Goal: Check status: Check status

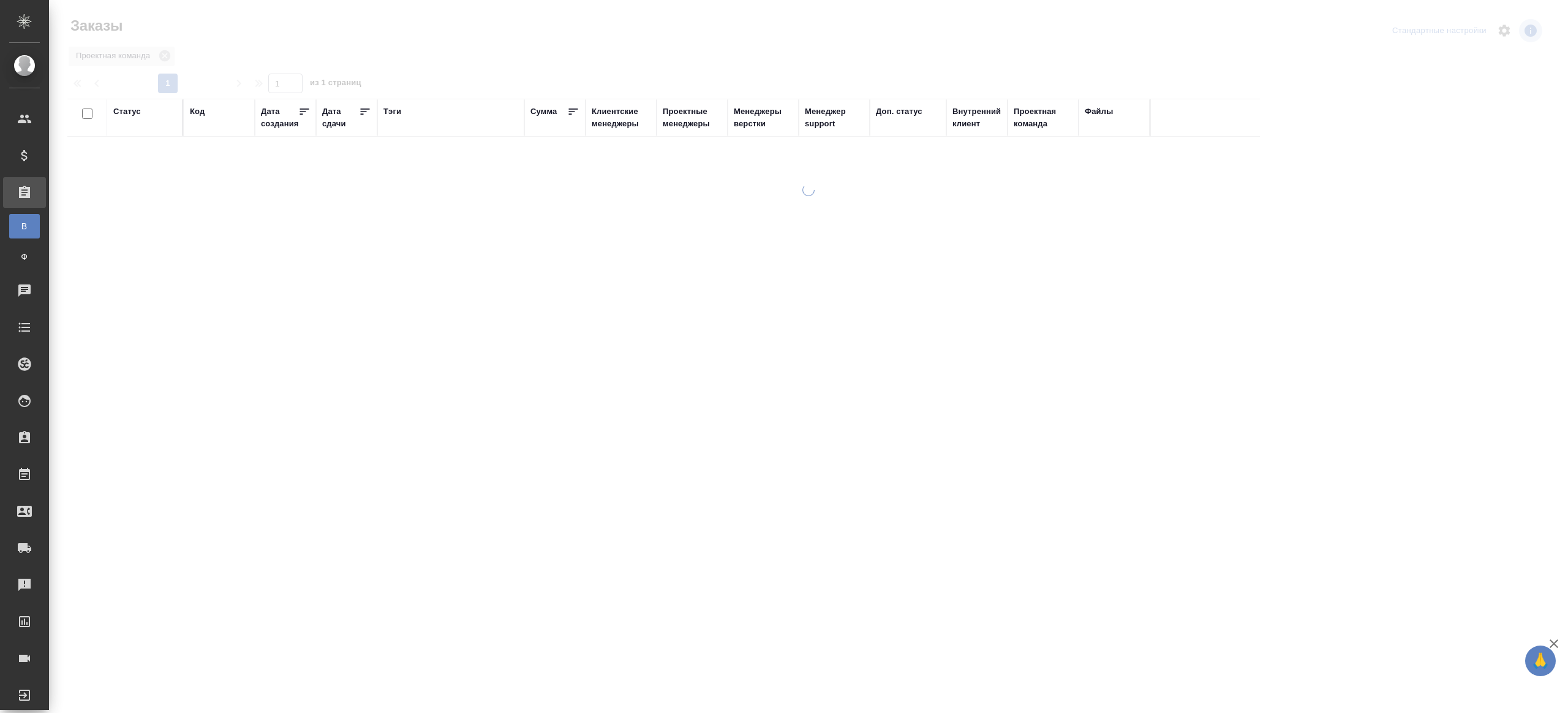
click at [388, 113] on div "Тэги" at bounding box center [392, 112] width 18 height 12
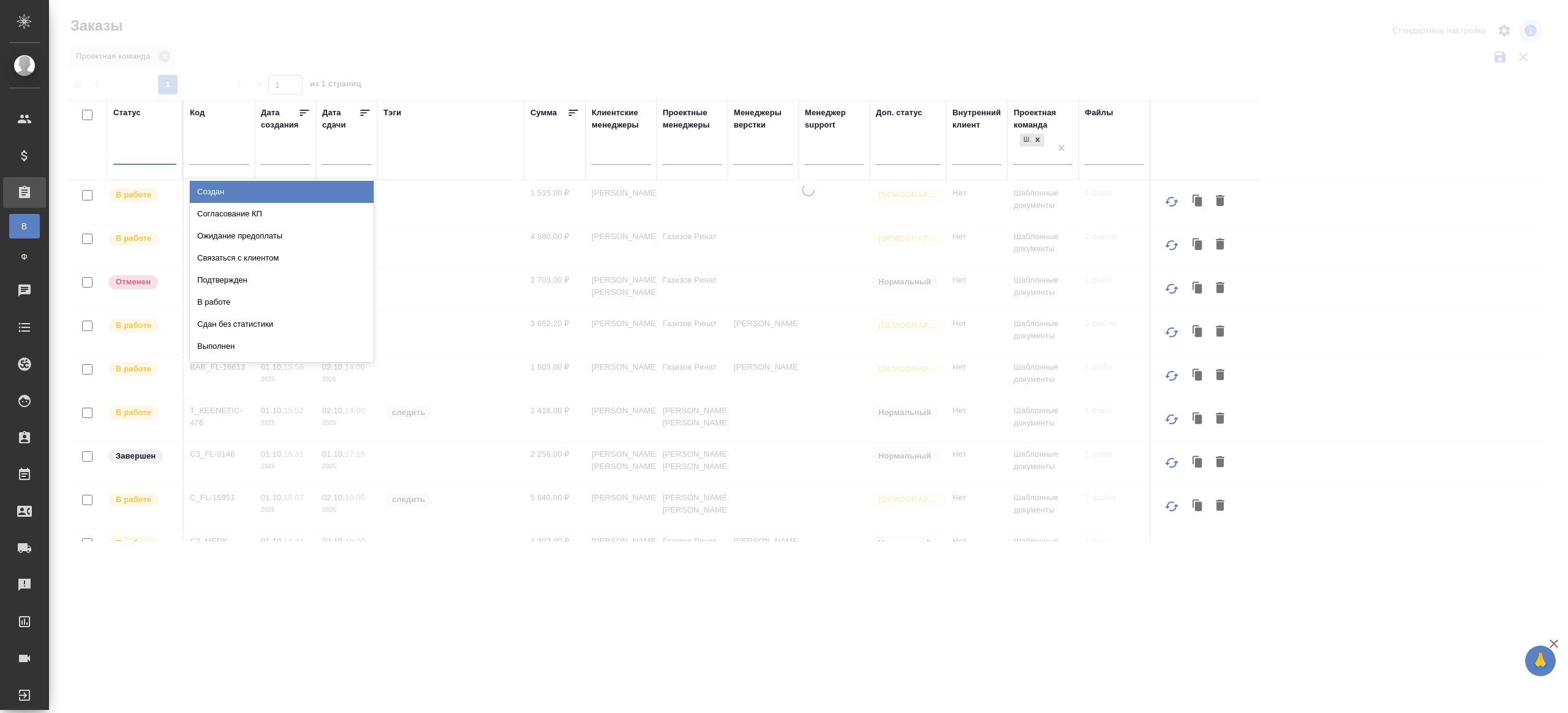
click at [128, 160] on div at bounding box center [145, 152] width 63 height 18
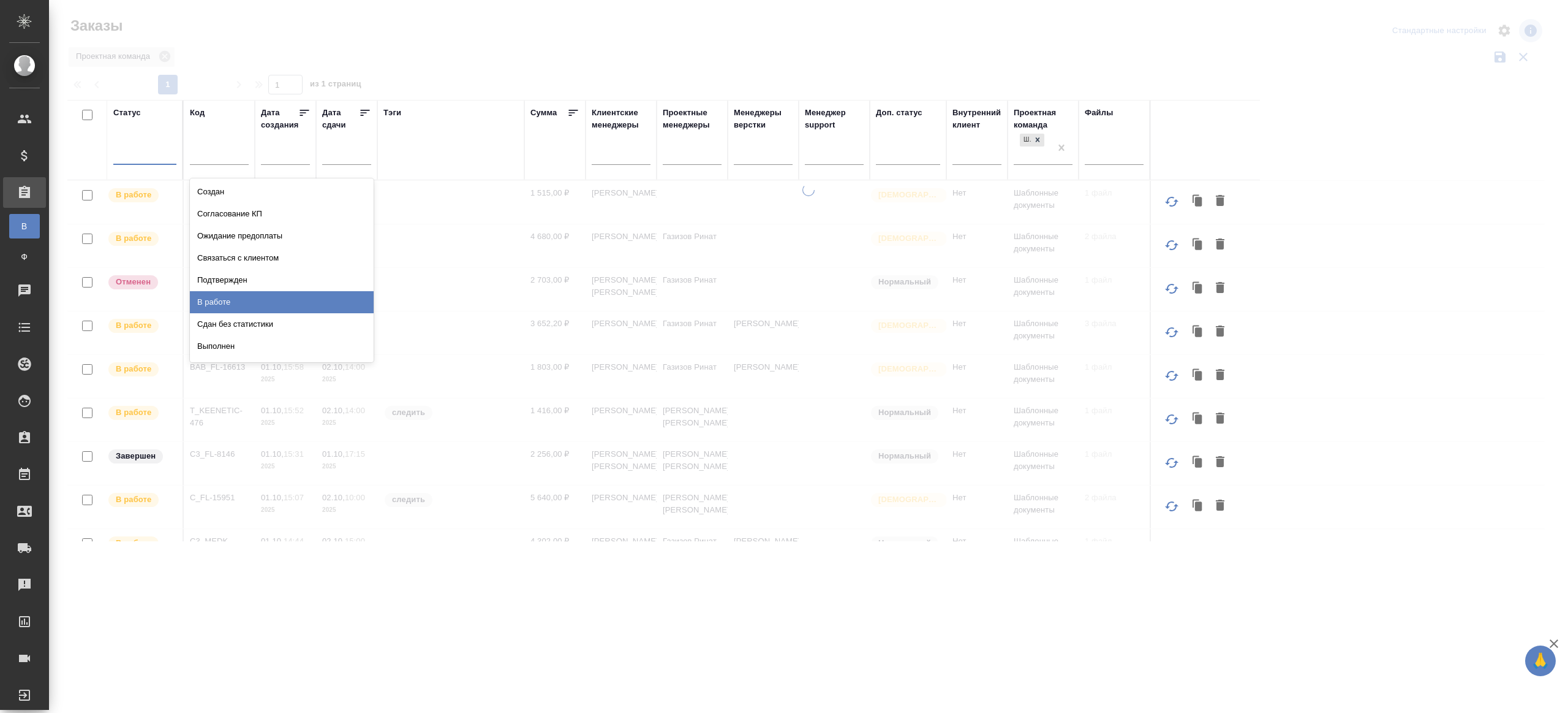
drag, startPoint x: 245, startPoint y: 298, endPoint x: 361, endPoint y: 112, distance: 219.2
click at [246, 297] on div "В работе" at bounding box center [281, 302] width 183 height 22
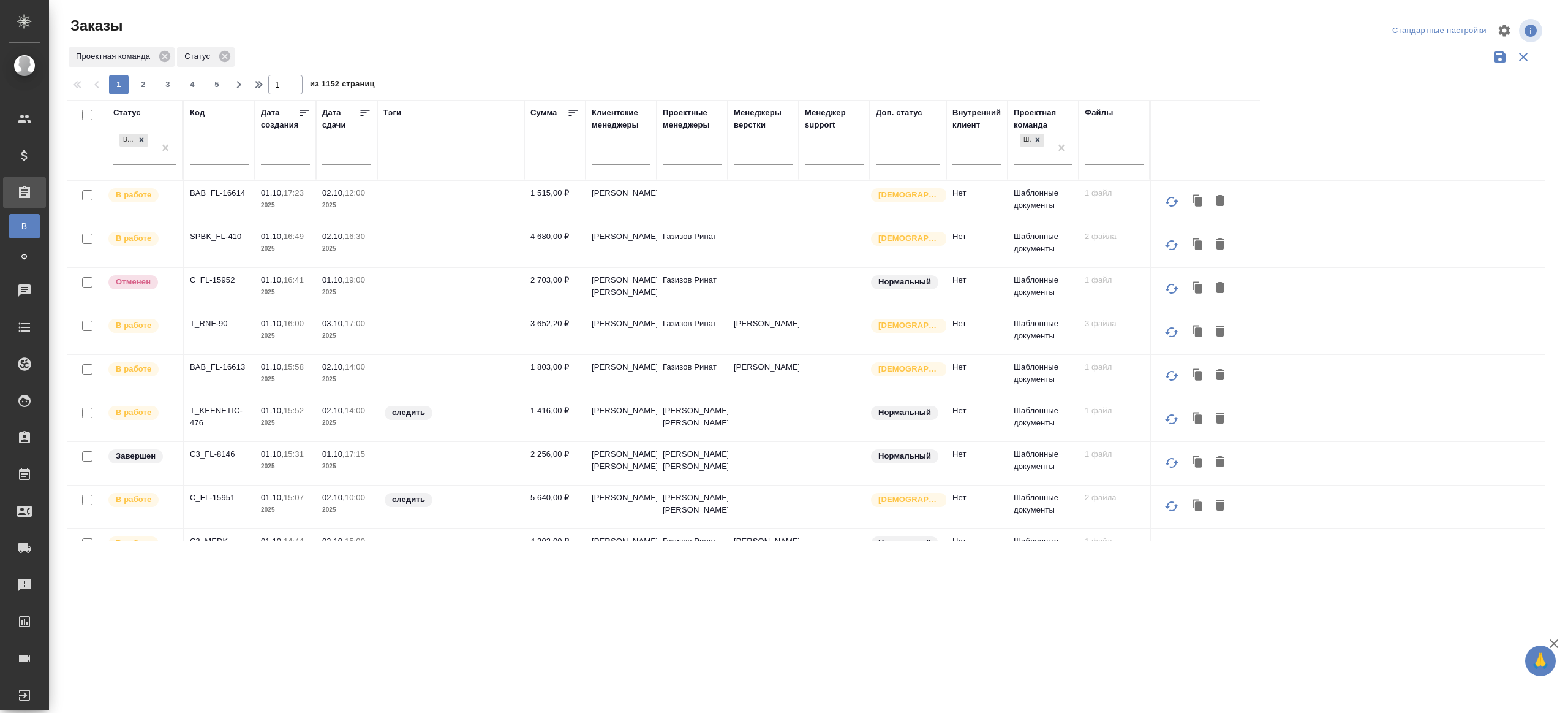
click at [361, 112] on icon at bounding box center [365, 113] width 12 height 12
click at [530, 41] on div "Заказы" at bounding box center [315, 31] width 495 height 29
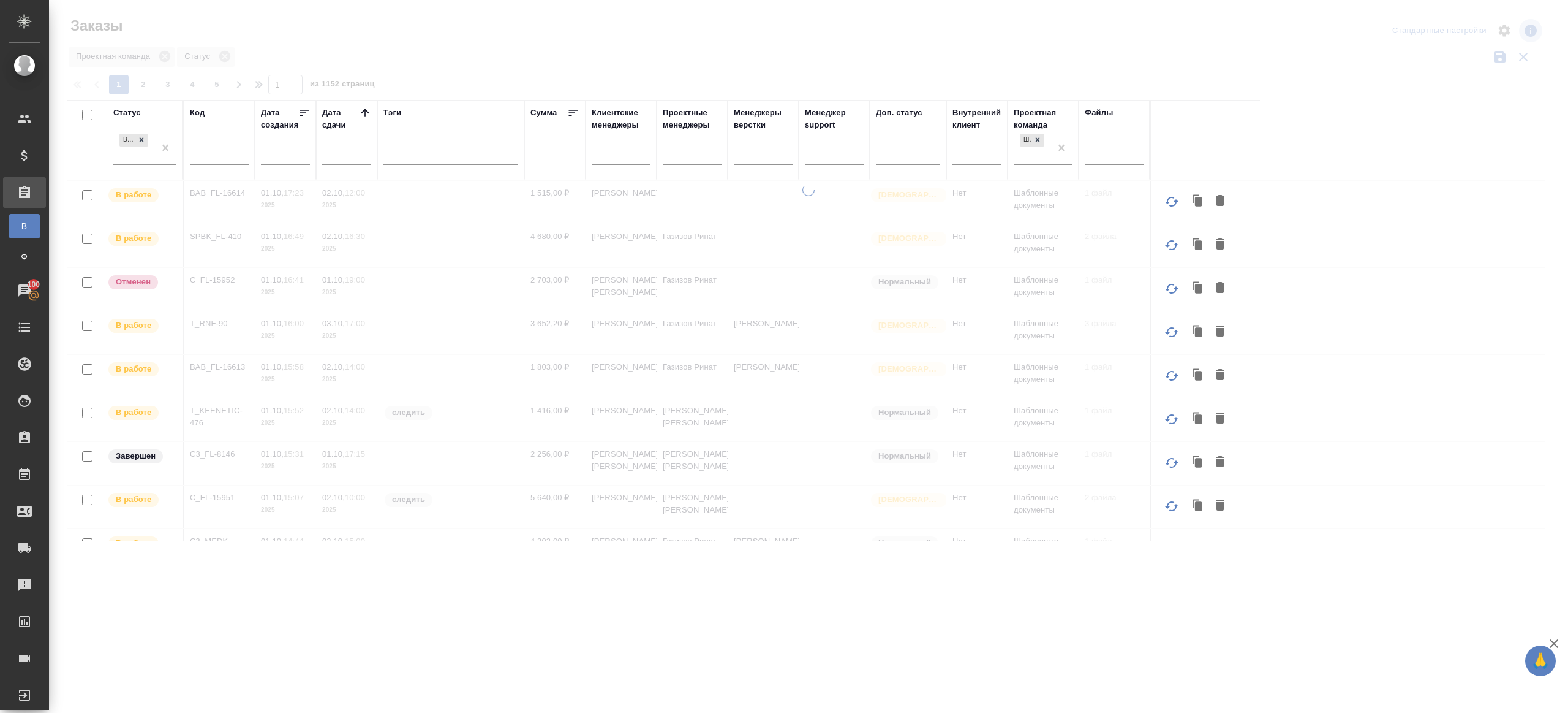
click at [639, 62] on div "Проектная команда Статус" at bounding box center [806, 57] width 1477 height 23
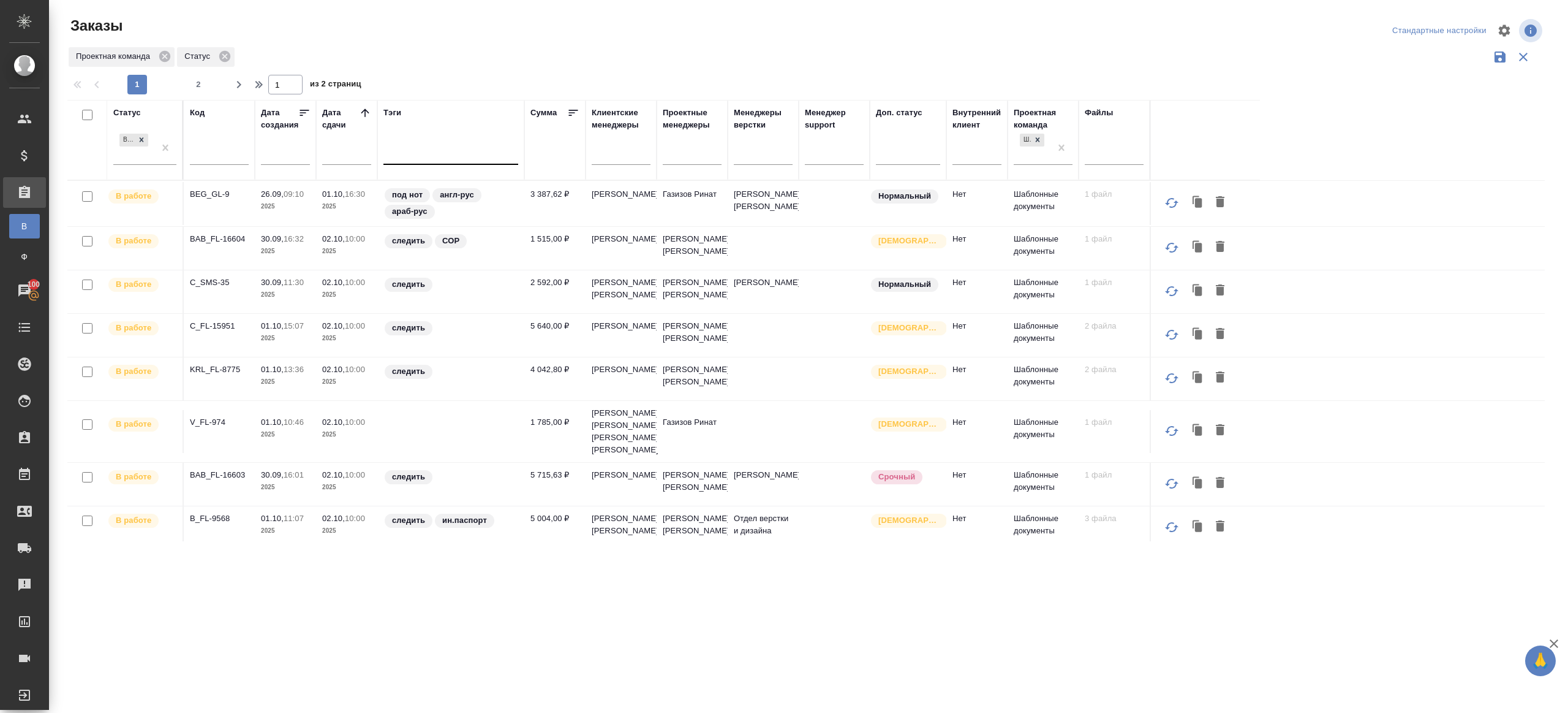
click at [397, 147] on div at bounding box center [451, 152] width 135 height 18
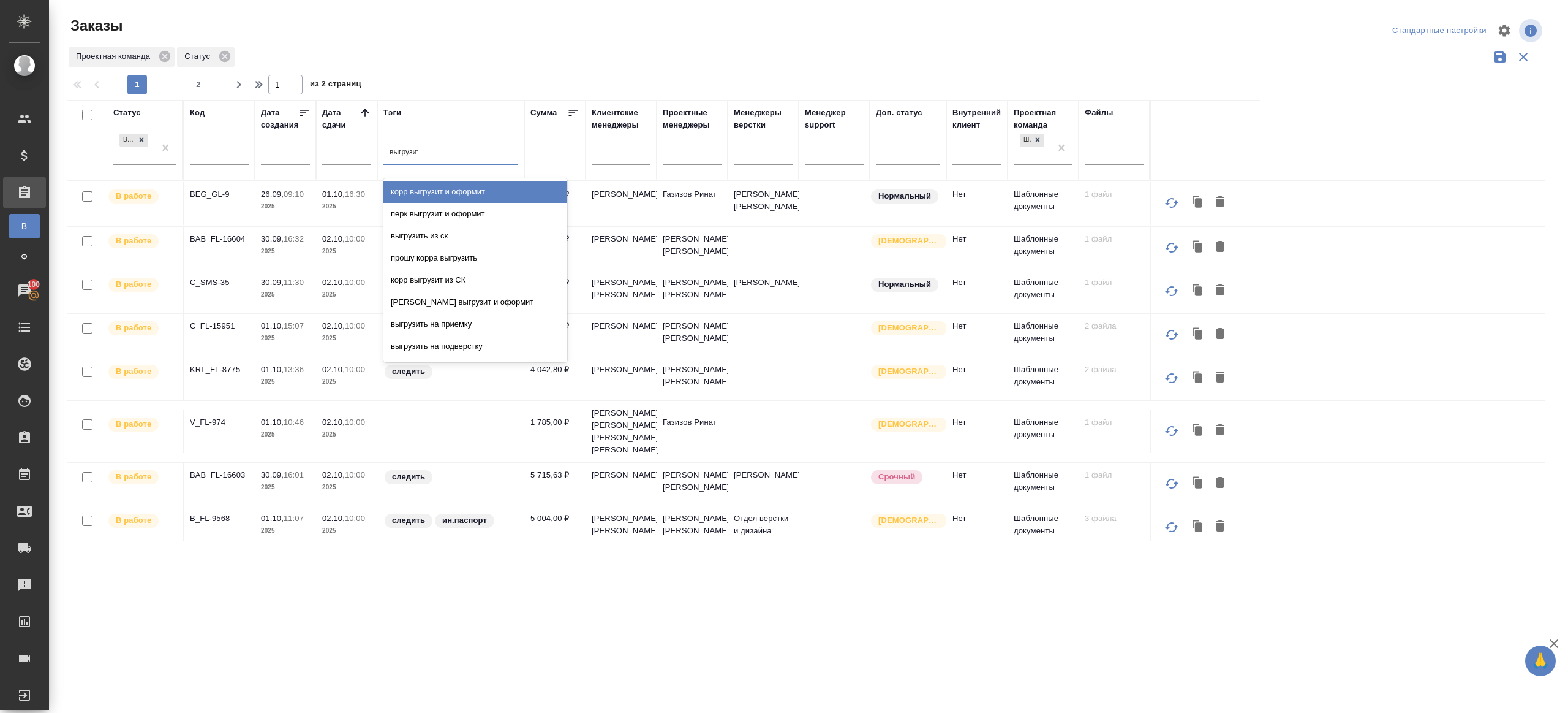
type input "выгрузить"
click at [447, 185] on div "выгрузить из ск" at bounding box center [475, 192] width 183 height 22
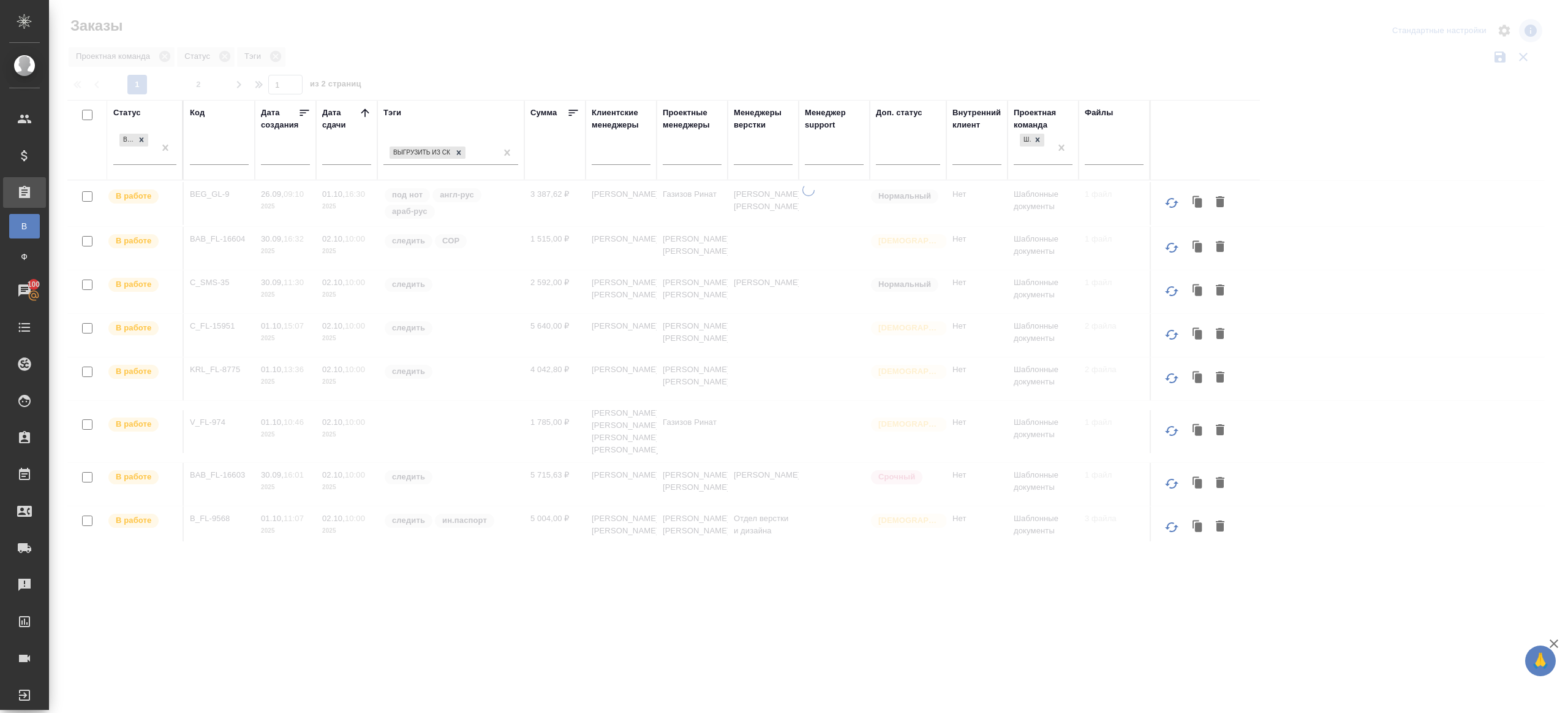
click at [528, 39] on div at bounding box center [808, 274] width 1519 height 548
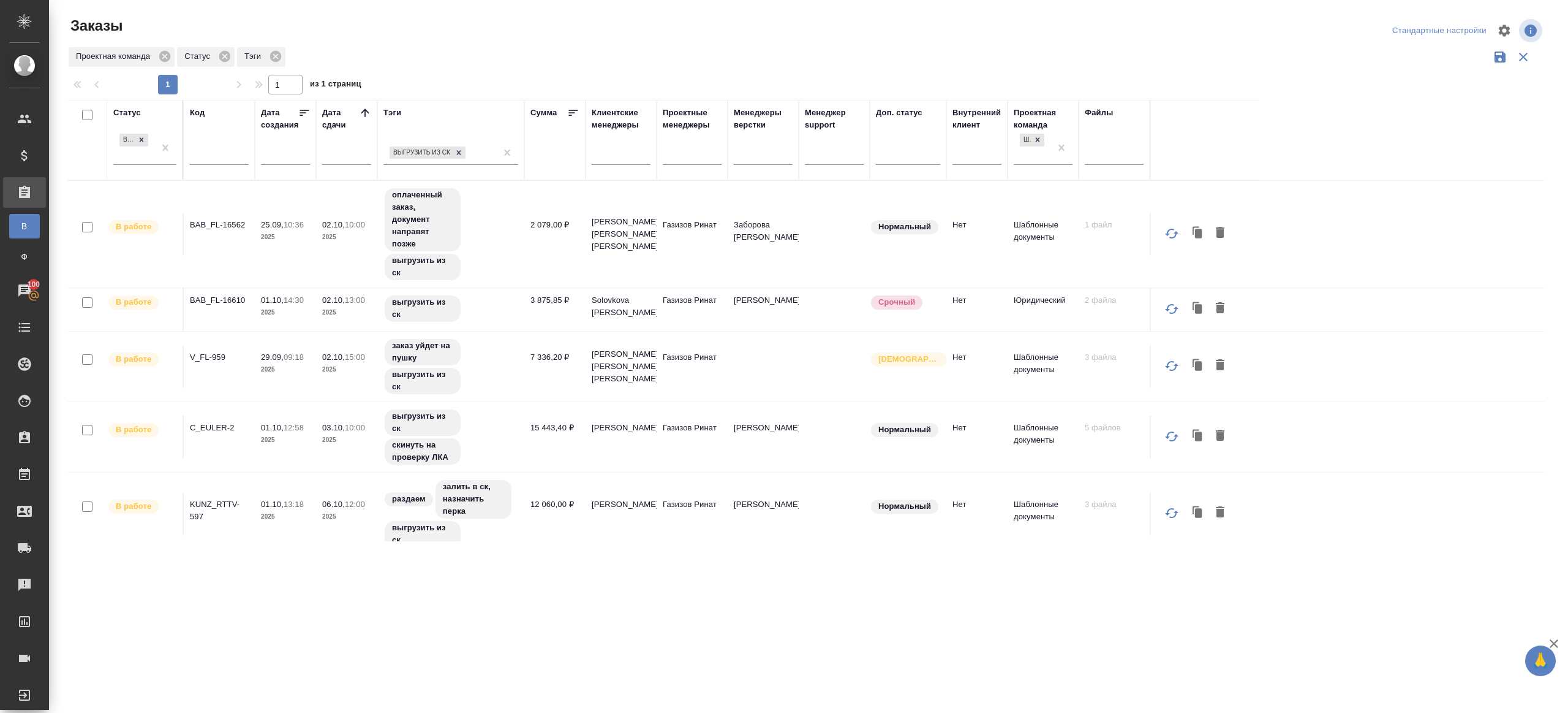
scroll to position [12, 0]
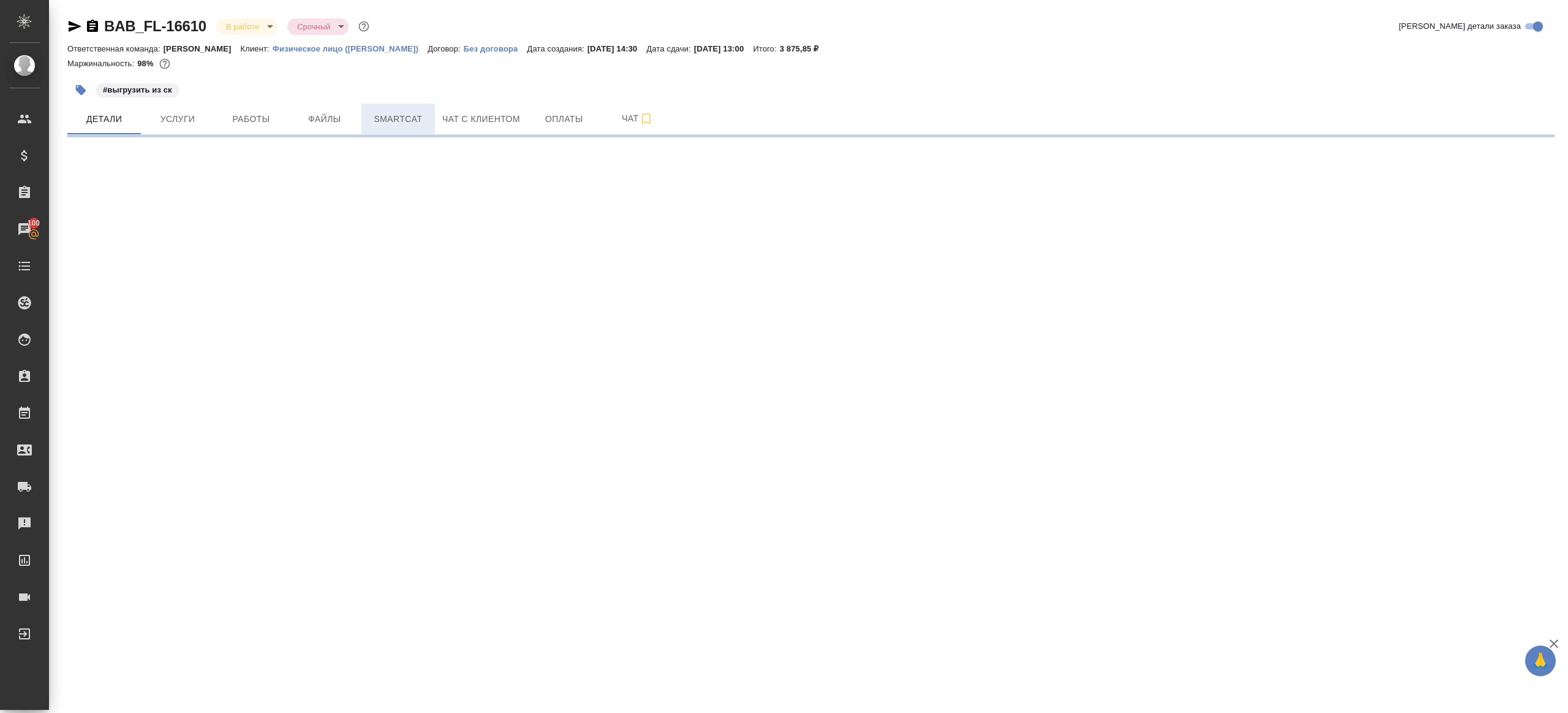
click at [416, 115] on span "Smartcat" at bounding box center [398, 119] width 59 height 15
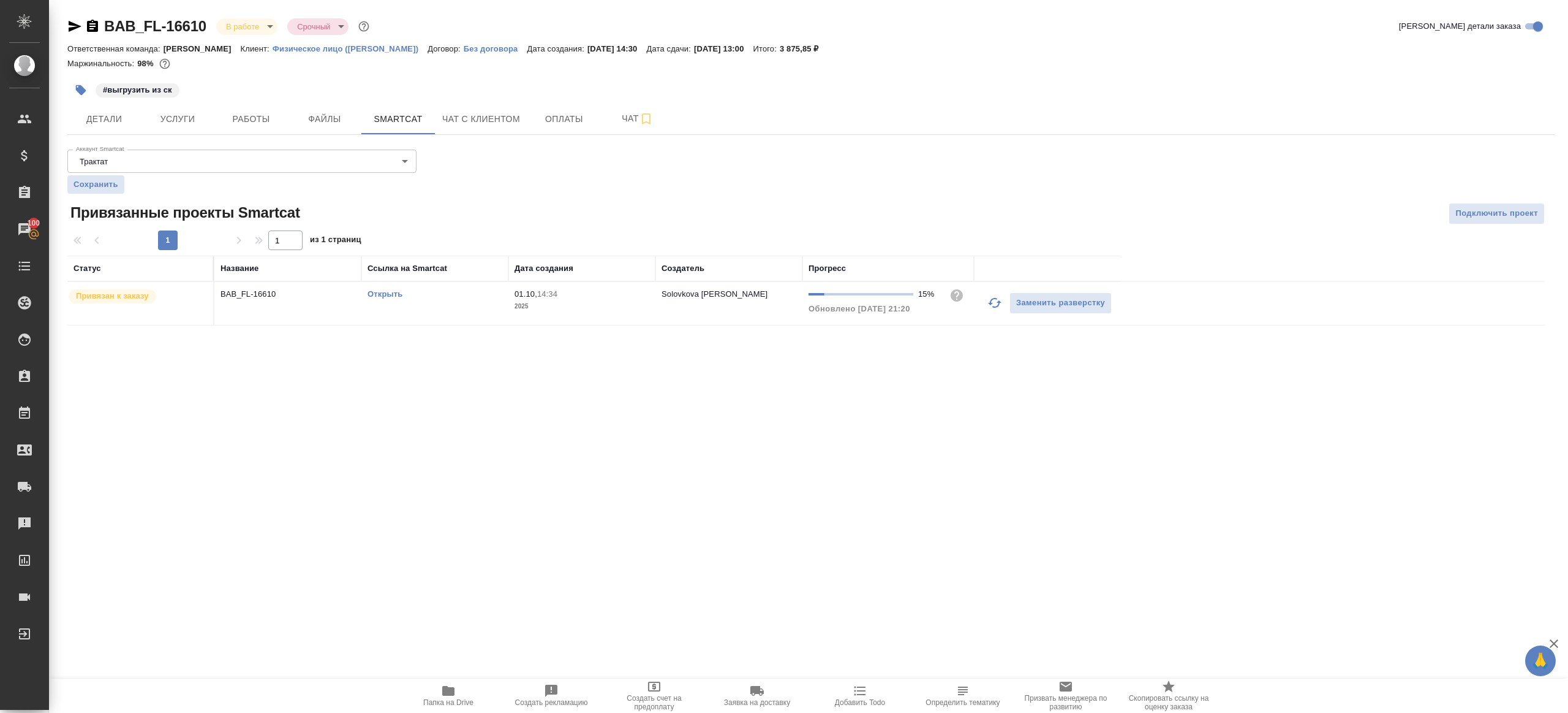
click at [994, 300] on icon "button" at bounding box center [995, 303] width 15 height 15
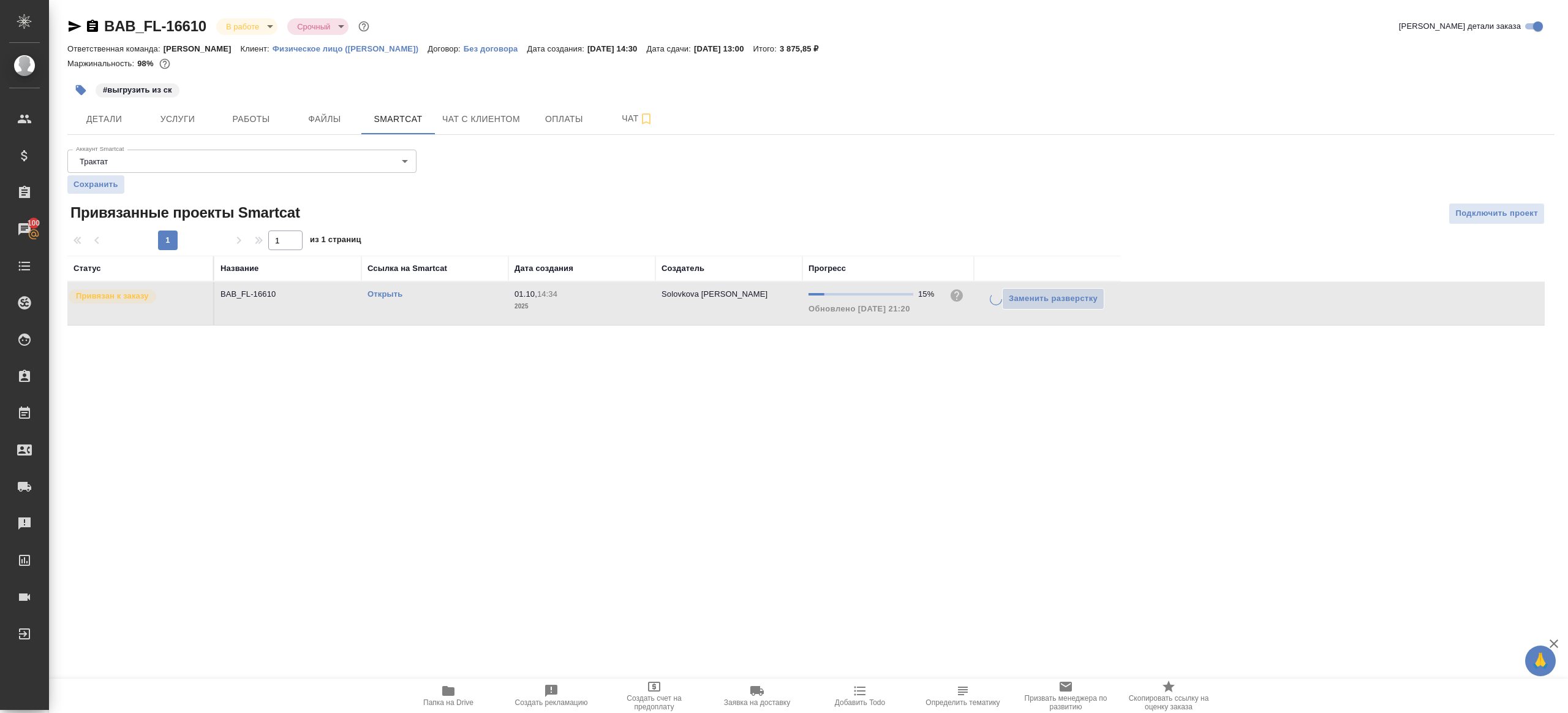
click at [860, 373] on div ".cls-1 fill:#fff; AWATERA Gazizov Rinat Клиенты Спецификации Заказы 100 Чаты To…" at bounding box center [784, 356] width 1568 height 713
click at [239, 112] on span "Работы" at bounding box center [251, 119] width 59 height 15
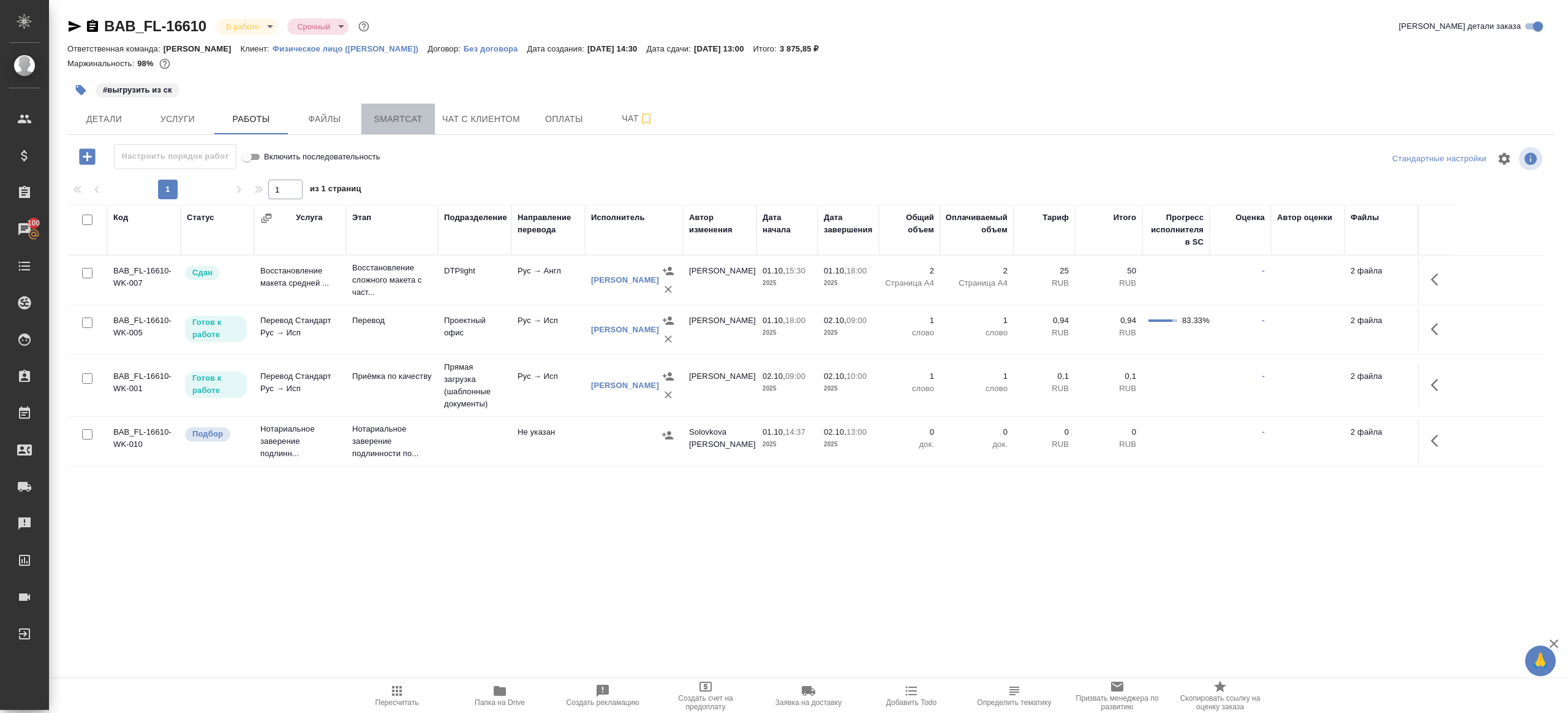
click at [392, 120] on span "Smartcat" at bounding box center [398, 119] width 59 height 15
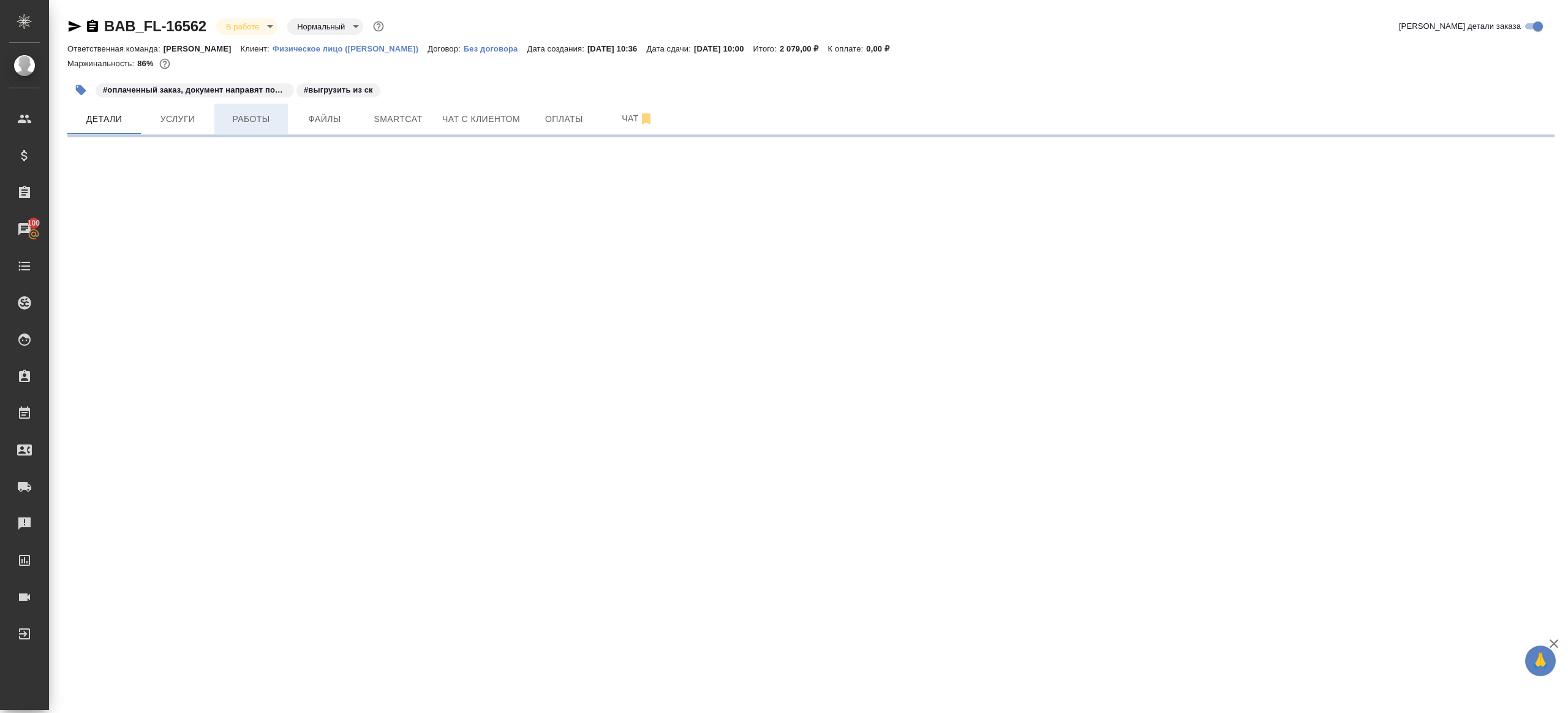
click at [231, 124] on span "Работы" at bounding box center [251, 119] width 59 height 15
select select "RU"
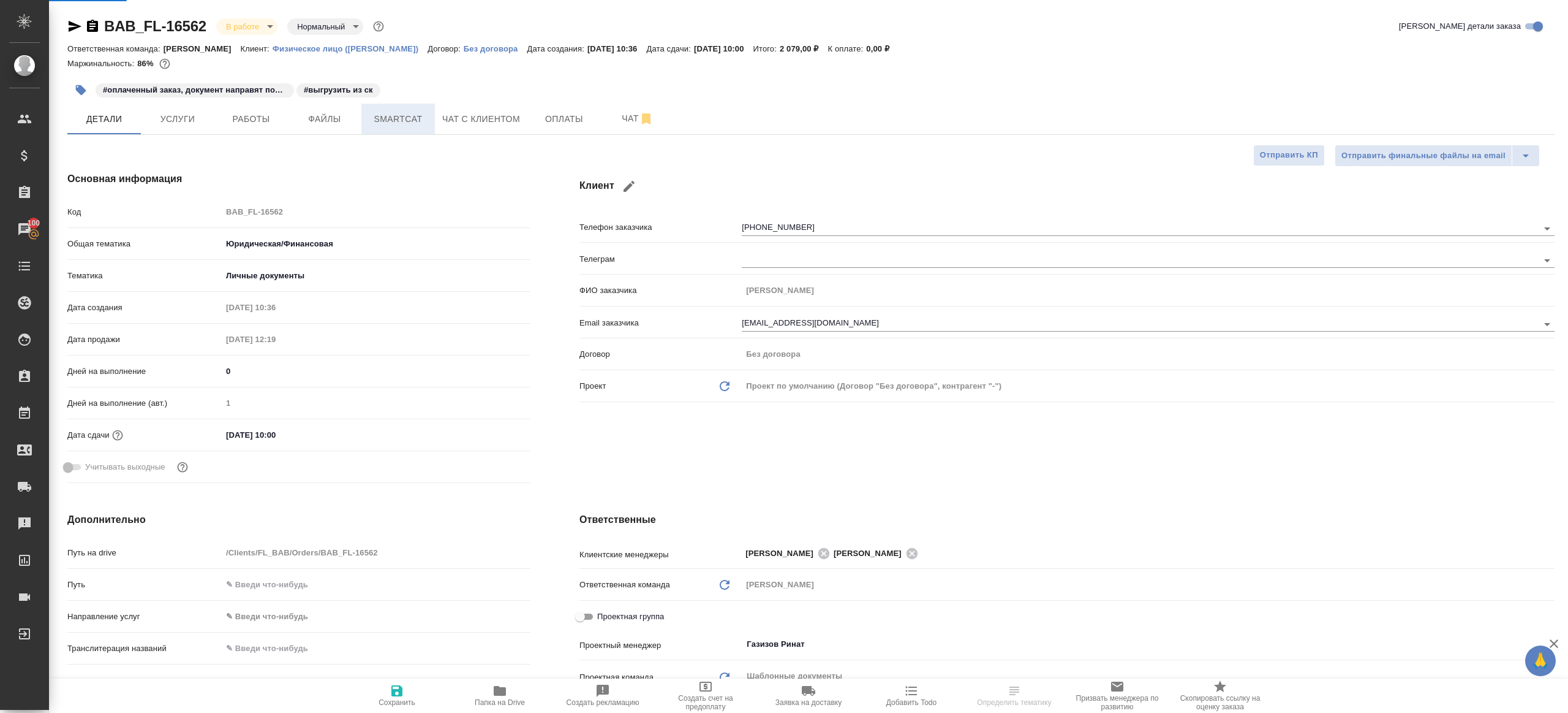
type textarea "x"
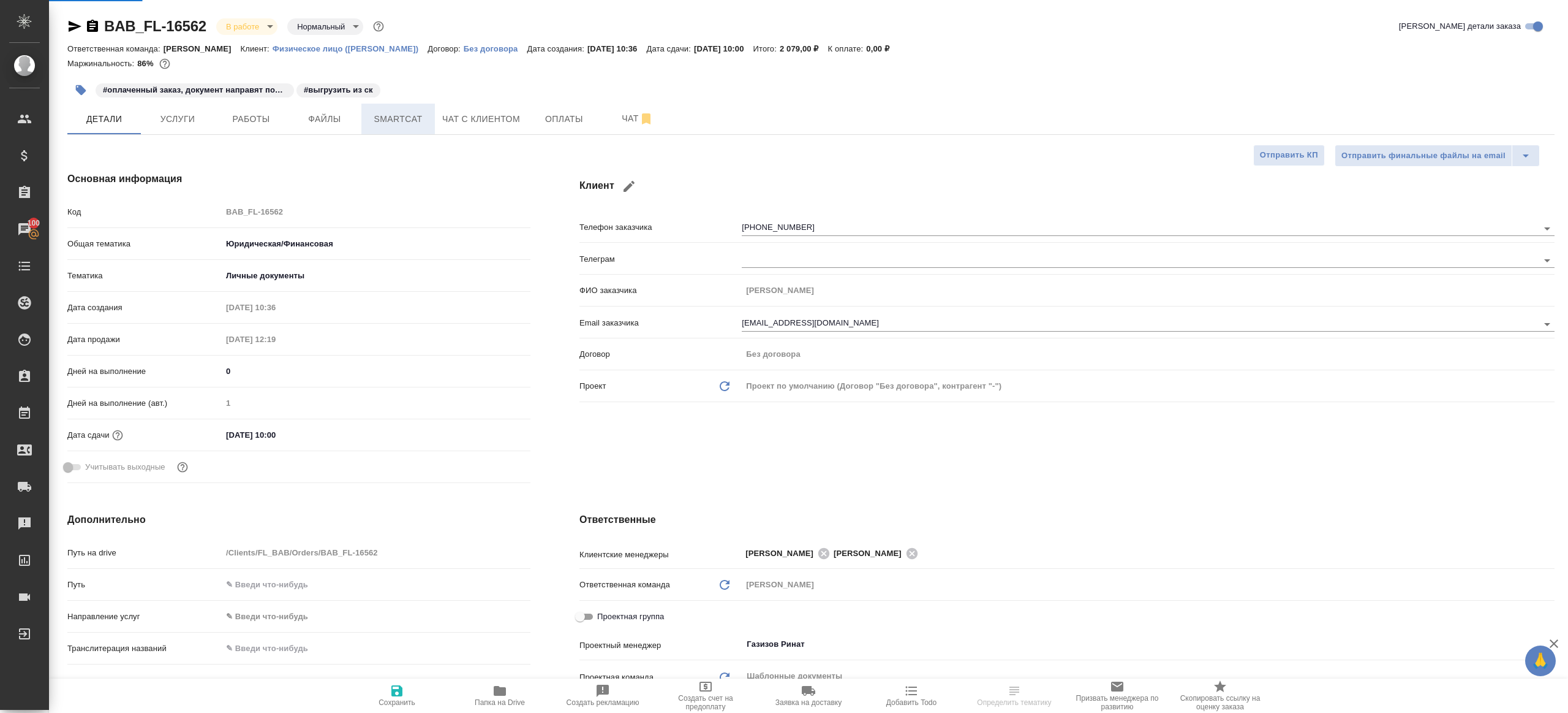
type textarea "x"
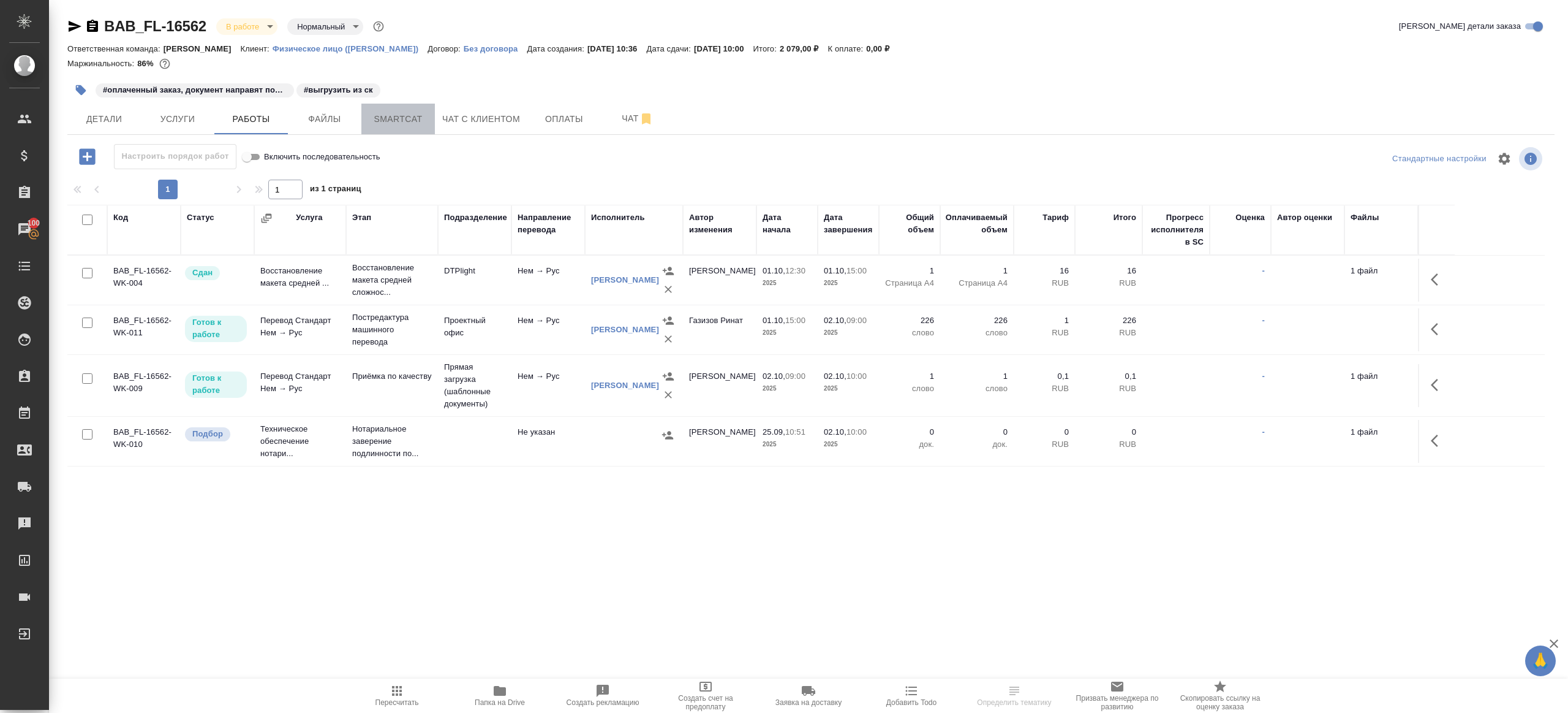
click at [391, 121] on span "Smartcat" at bounding box center [398, 119] width 59 height 15
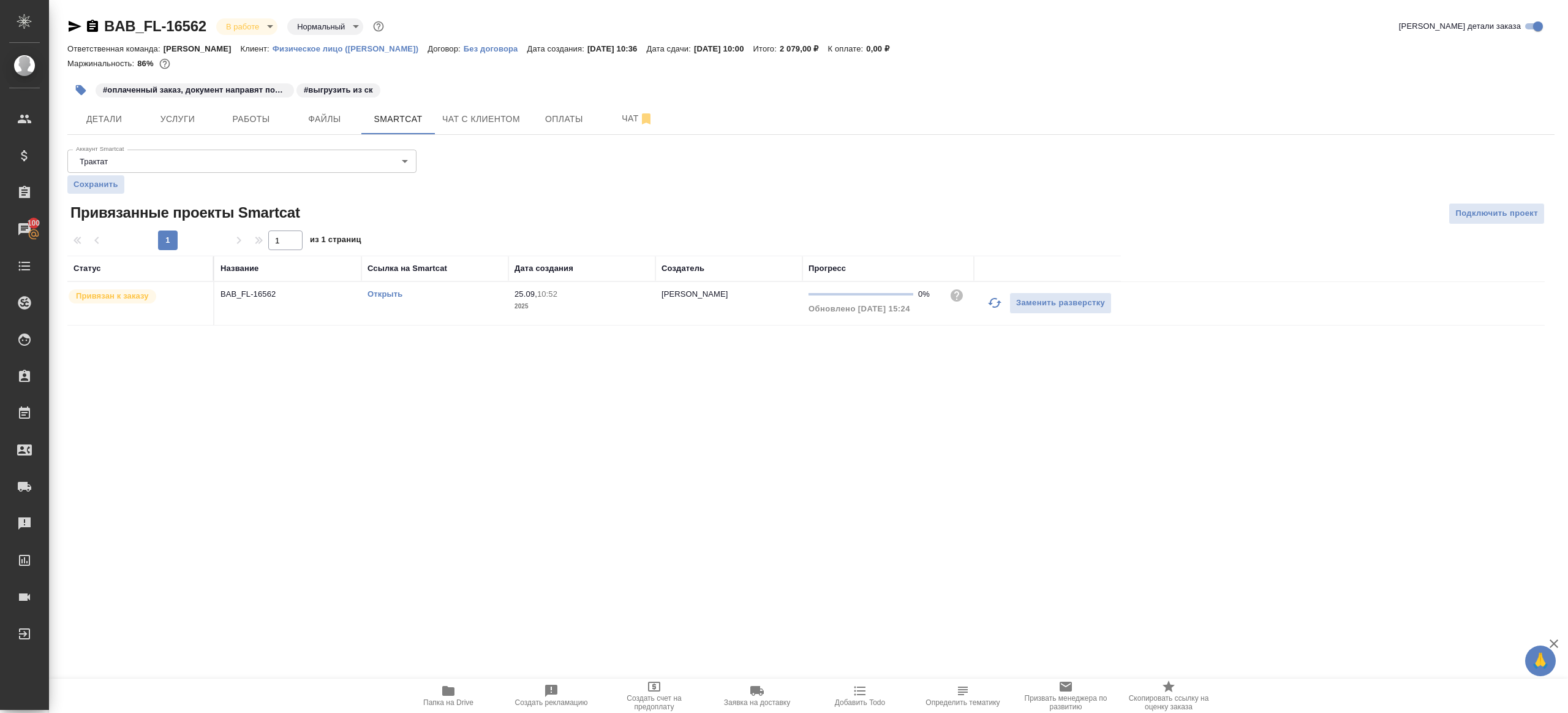
drag, startPoint x: 992, startPoint y: 303, endPoint x: 985, endPoint y: 296, distance: 9.9
click at [992, 303] on icon "button" at bounding box center [995, 303] width 15 height 15
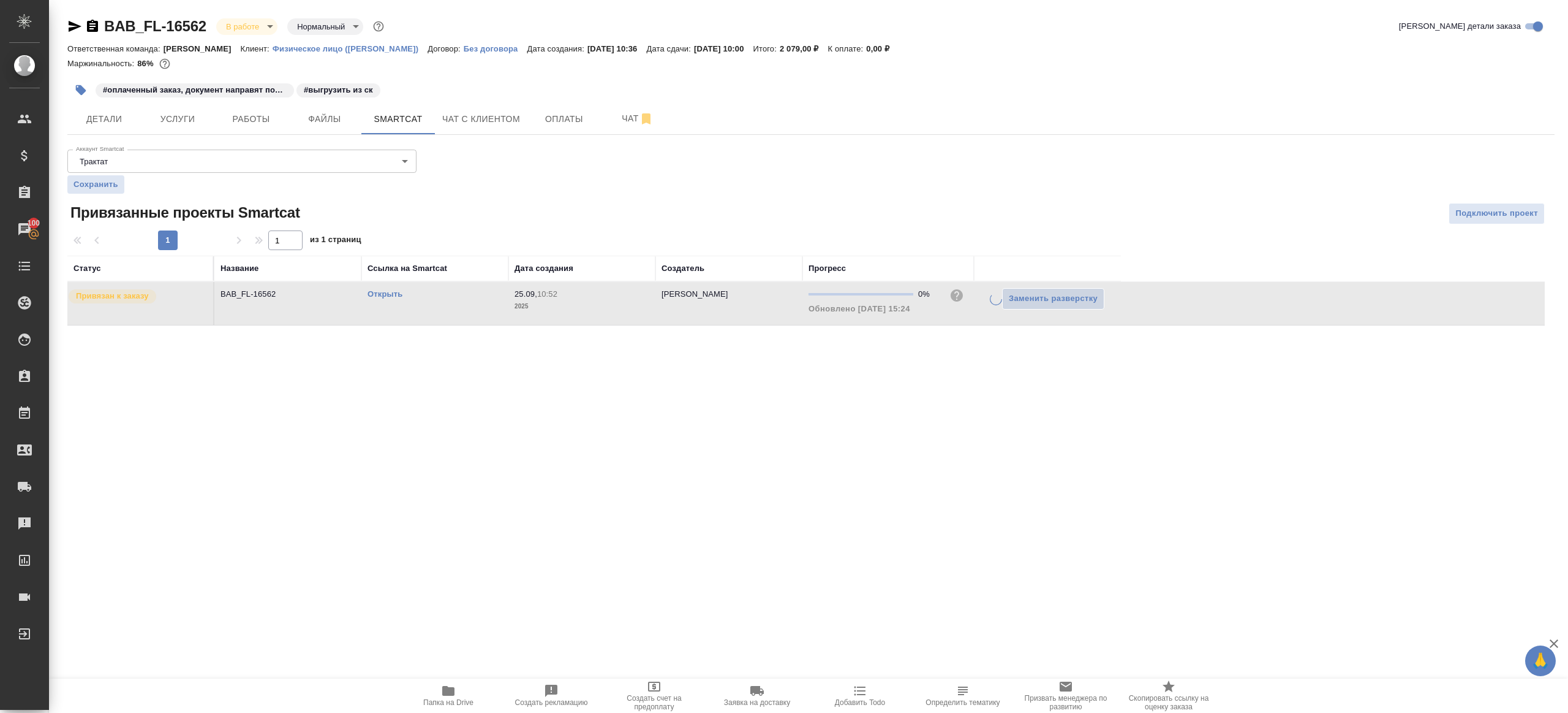
click at [885, 185] on div "Аккаунт Smartcat Трактат 5ee7379ee86966421fbf459a Аккаунт Smartcat Сохранить Пр…" at bounding box center [811, 235] width 1487 height 181
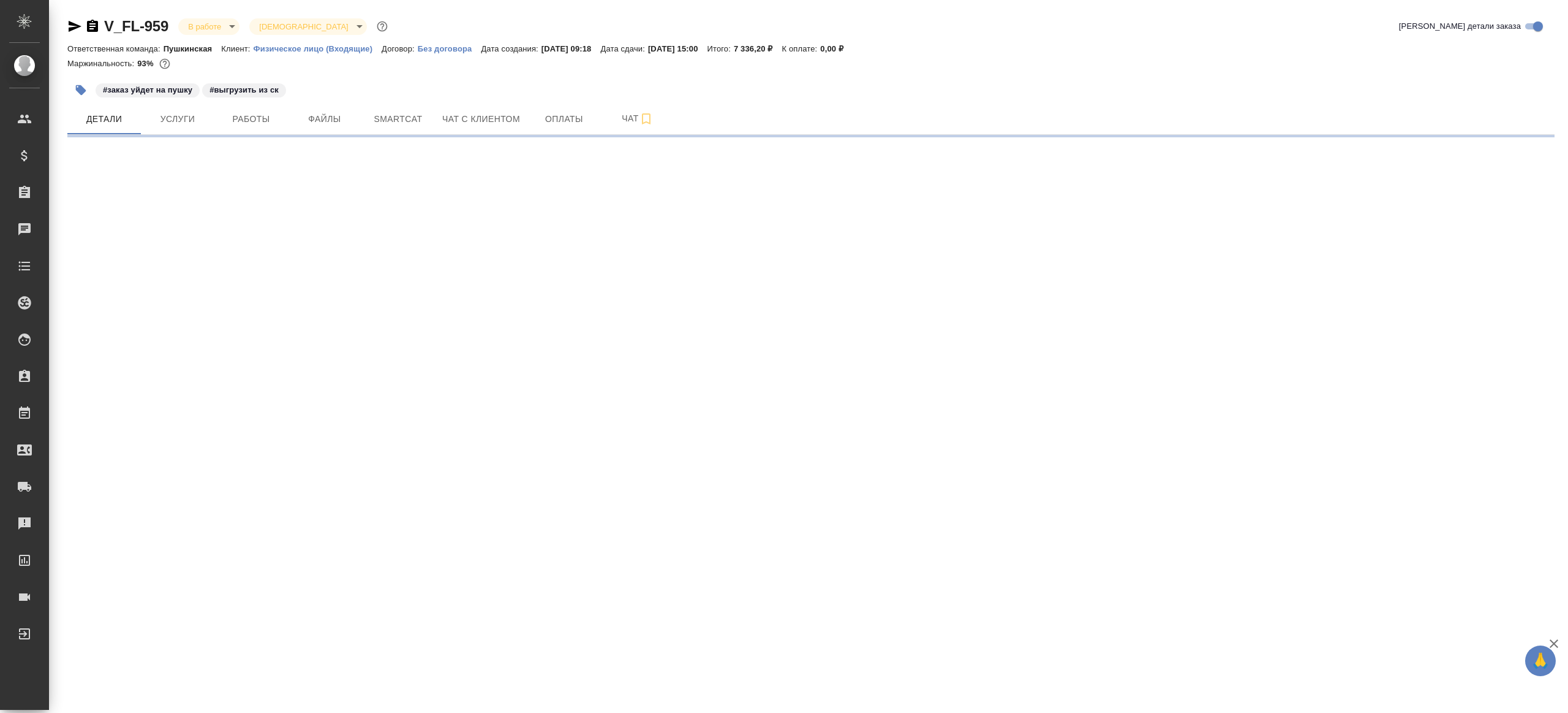
select select "RU"
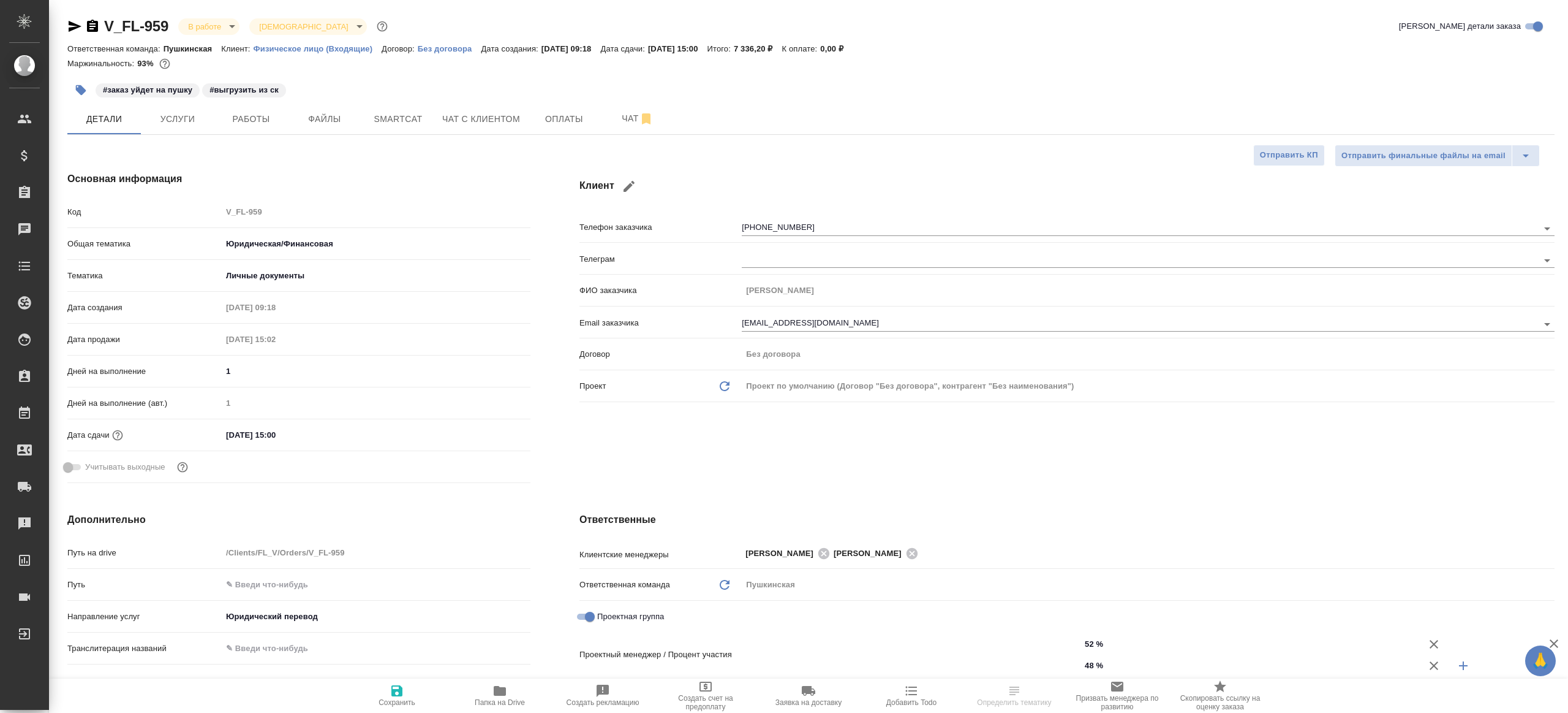
type textarea "x"
type input "Газизов Ринат"
type input "Булахова Елена"
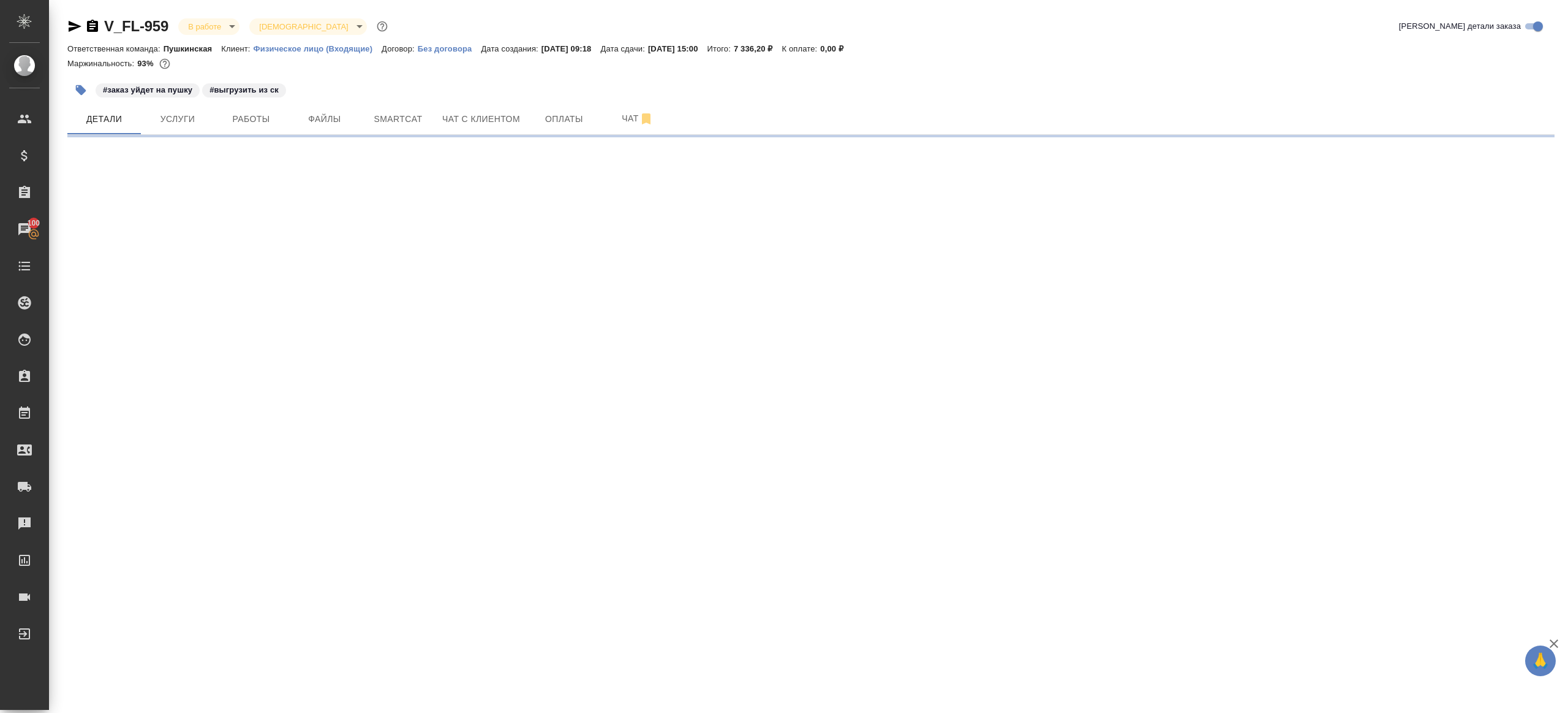
select select "RU"
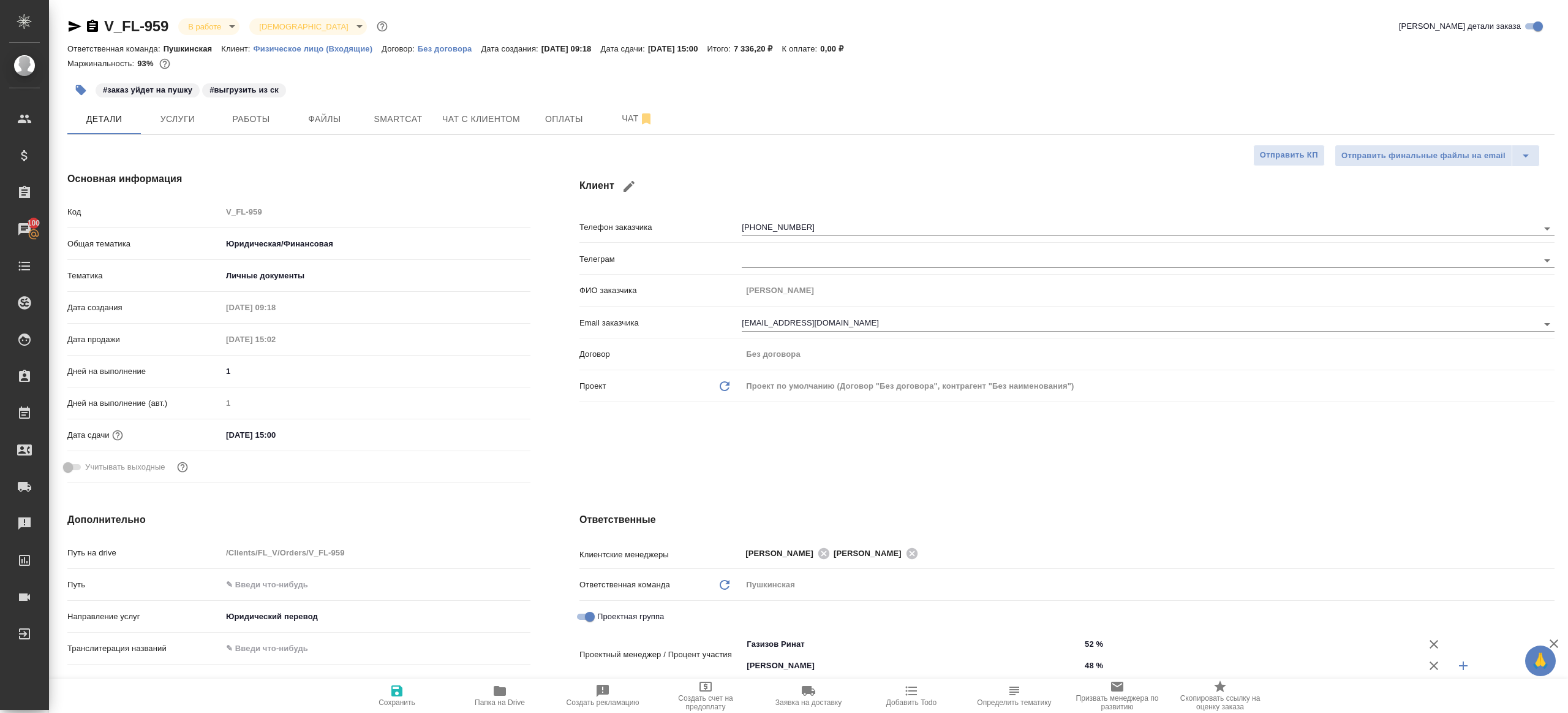
type textarea "x"
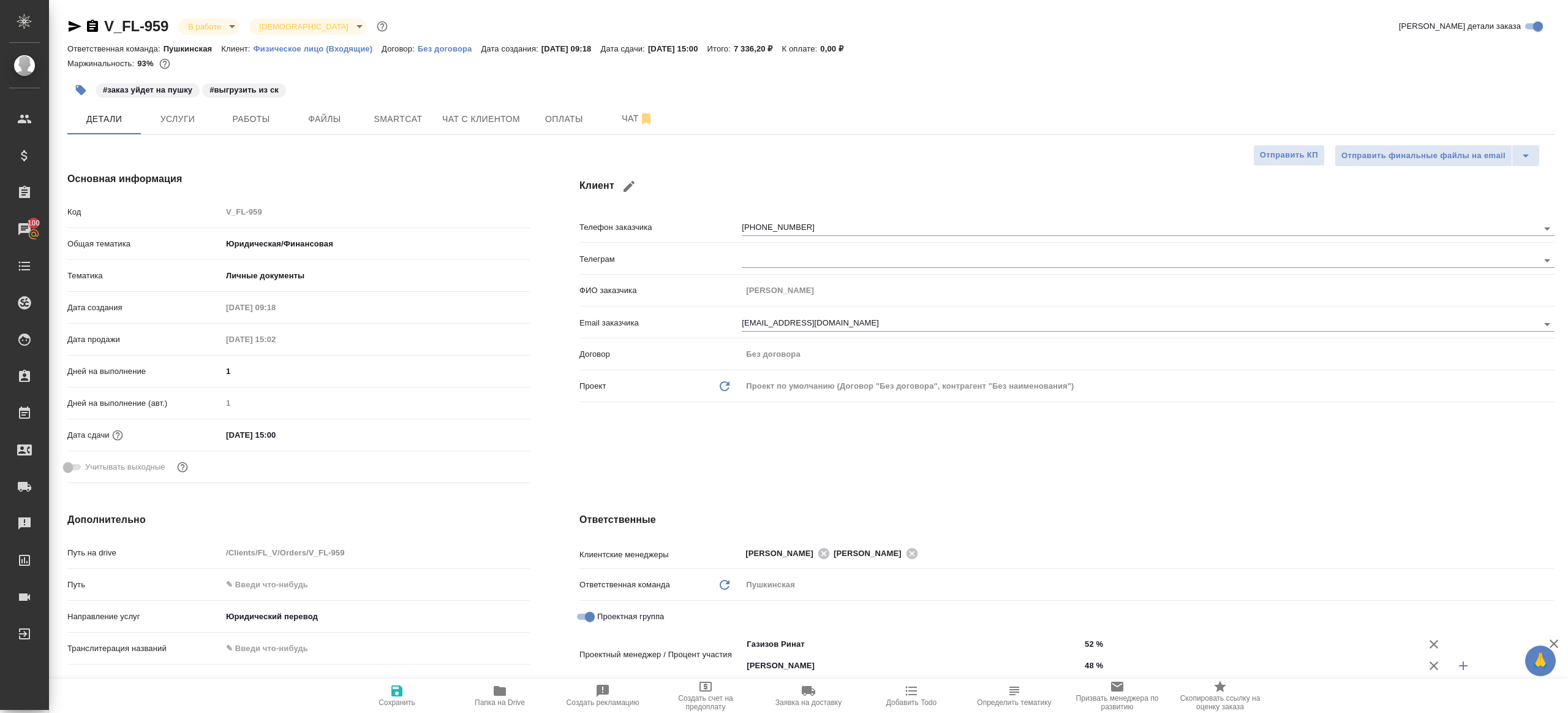
type textarea "x"
click at [377, 120] on span "Smartcat" at bounding box center [398, 119] width 59 height 15
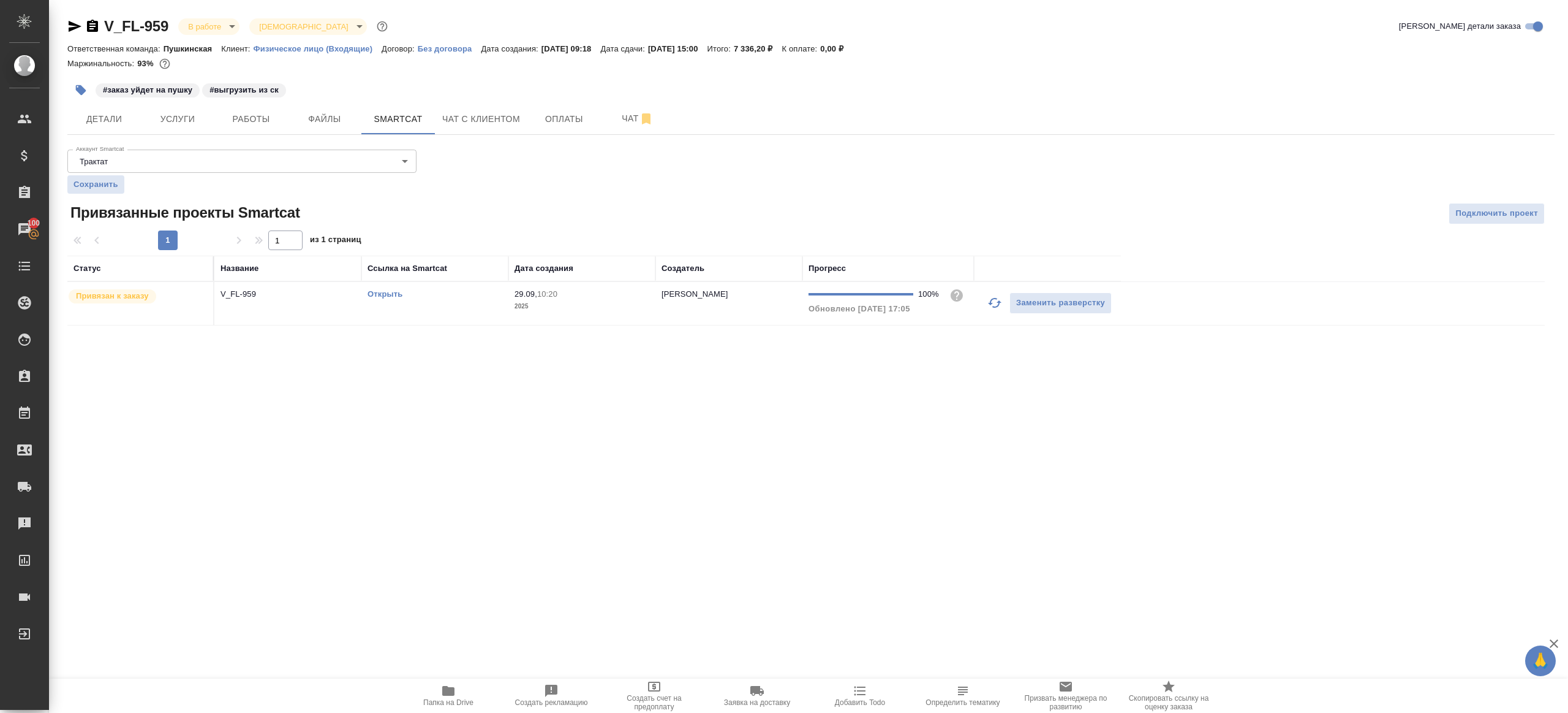
click at [392, 294] on link "Открыть" at bounding box center [385, 294] width 35 height 9
click at [238, 122] on span "Работы" at bounding box center [251, 119] width 59 height 15
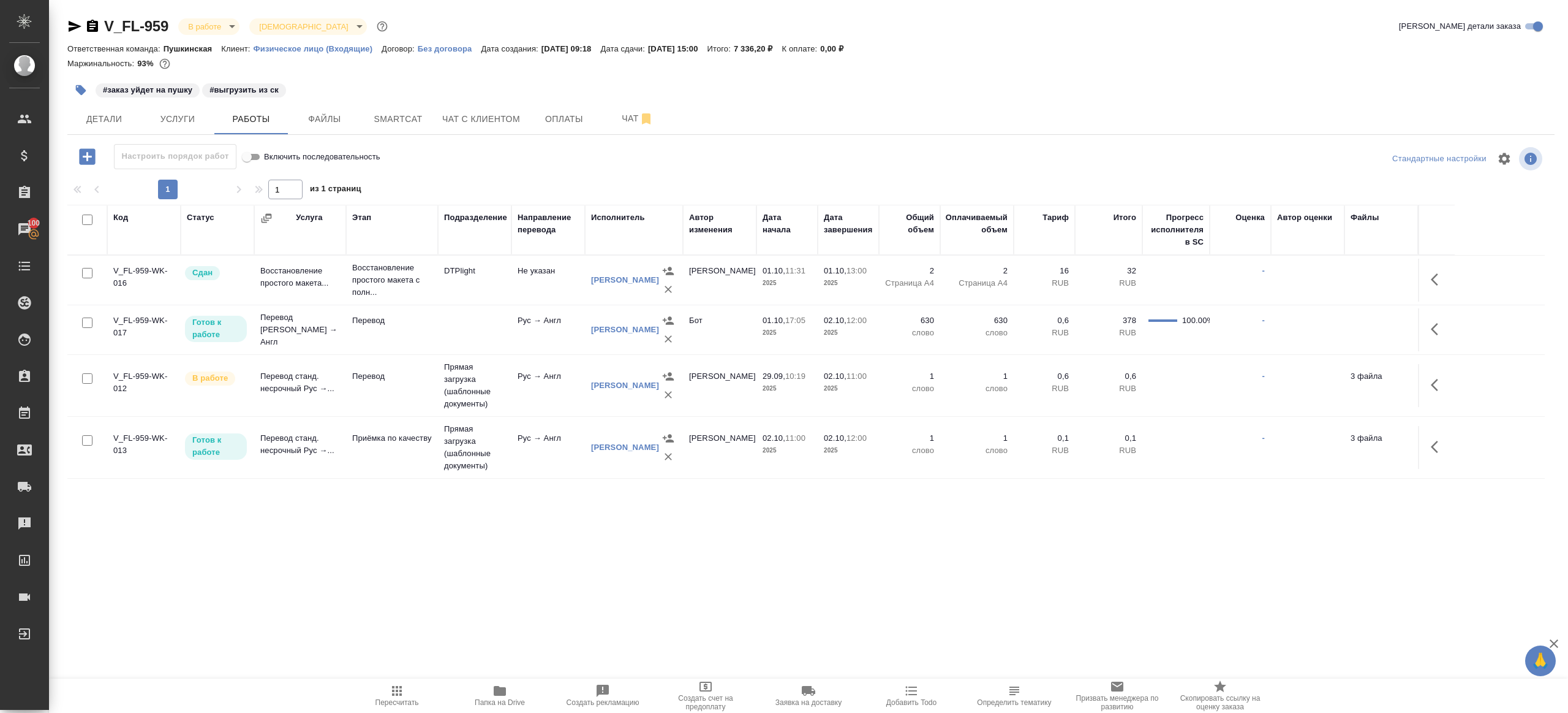
click at [507, 695] on span "Папка на Drive" at bounding box center [500, 695] width 88 height 23
click at [669, 337] on icon "button" at bounding box center [668, 339] width 7 height 7
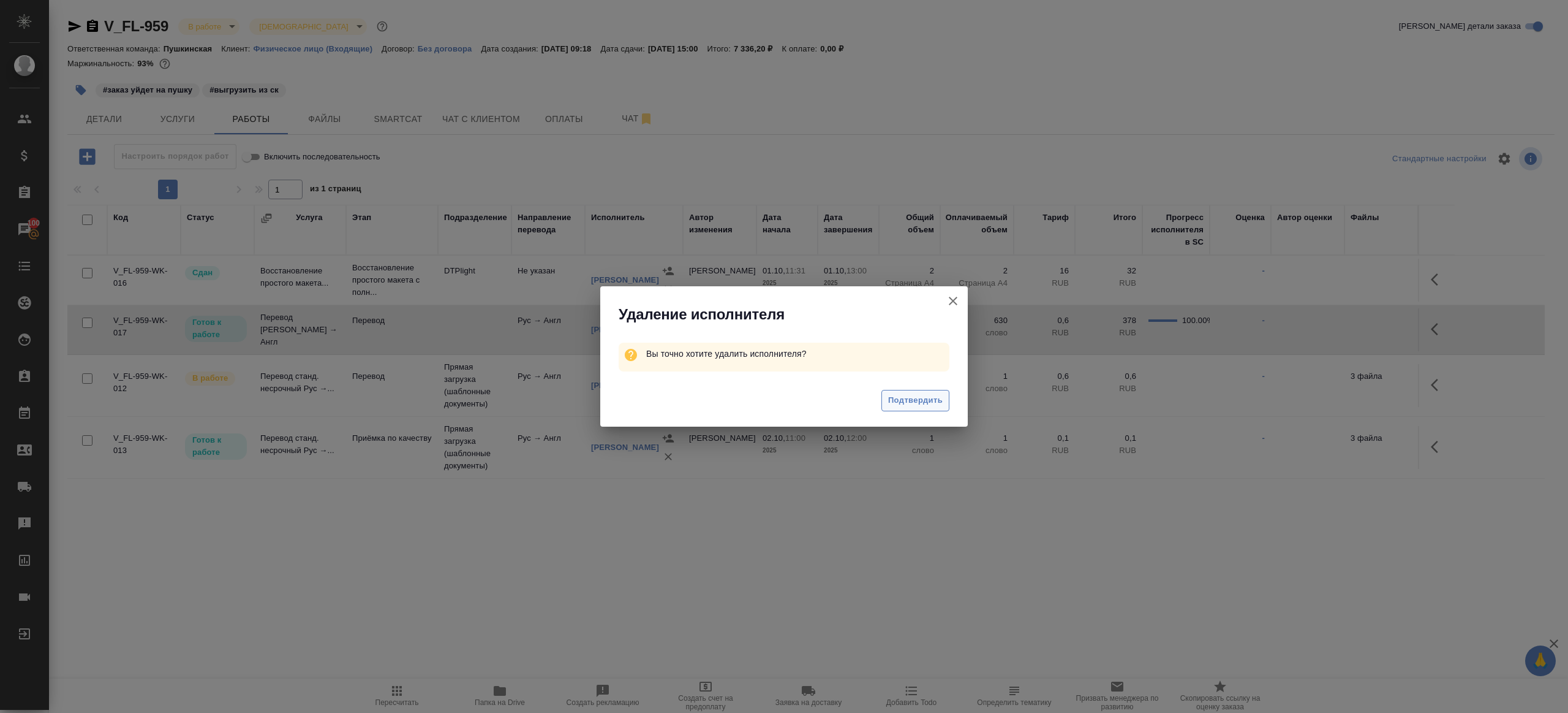
click at [913, 394] on span "Подтвердить" at bounding box center [915, 400] width 55 height 14
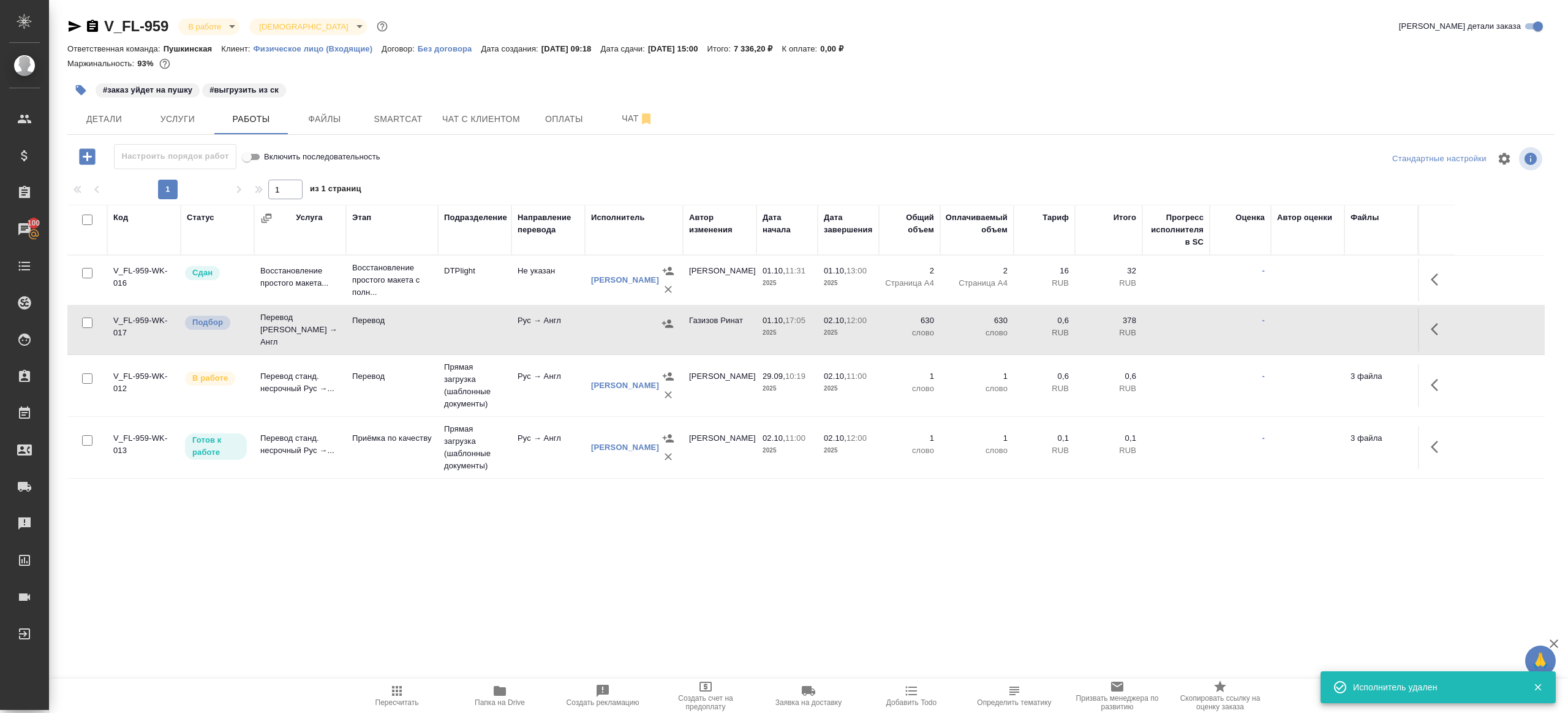
drag, startPoint x: 87, startPoint y: 321, endPoint x: 134, endPoint y: 319, distance: 47.0
click at [87, 321] on input "checkbox" at bounding box center [87, 322] width 10 height 10
checkbox input "true"
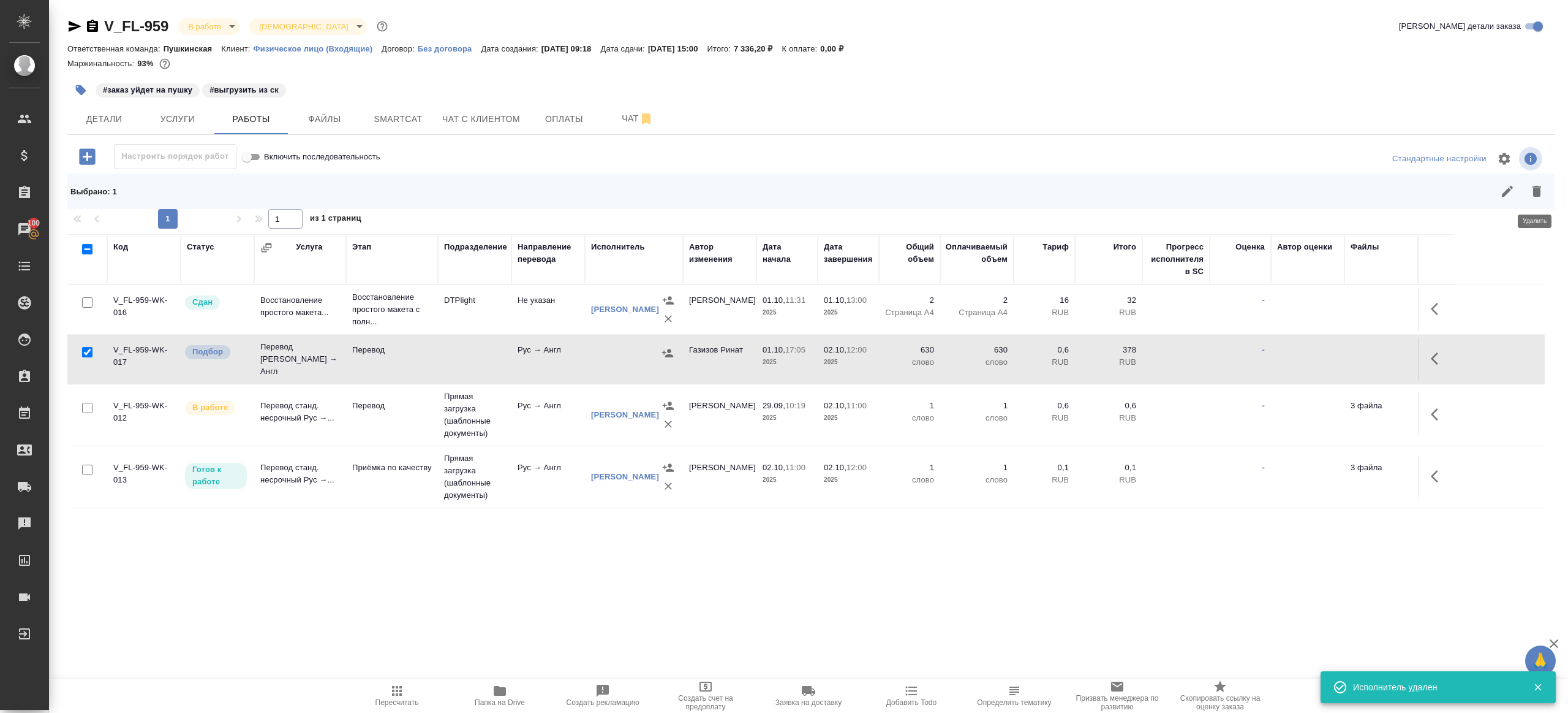
click at [1529, 188] on icon "button" at bounding box center [1537, 191] width 15 height 15
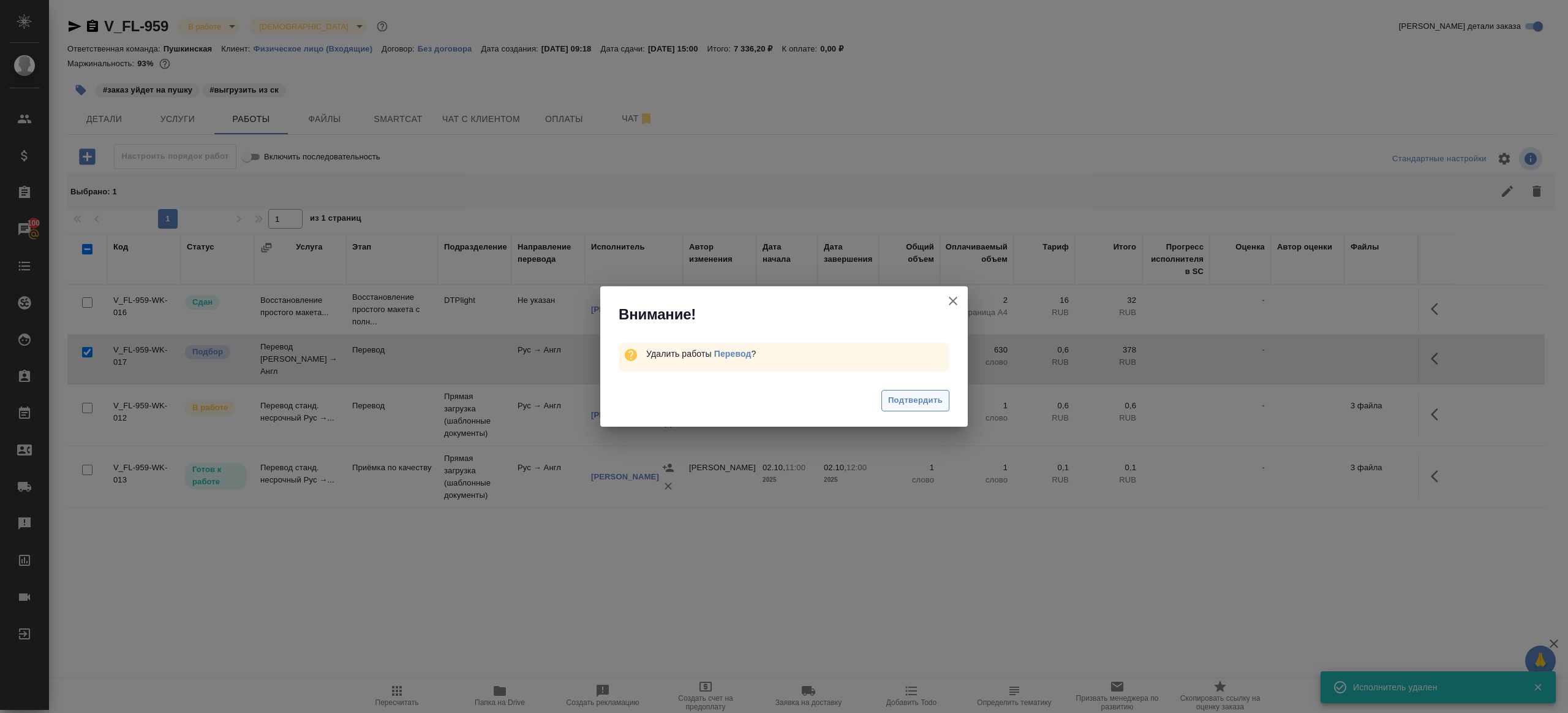
click at [916, 392] on button "Подтвердить" at bounding box center [915, 400] width 68 height 21
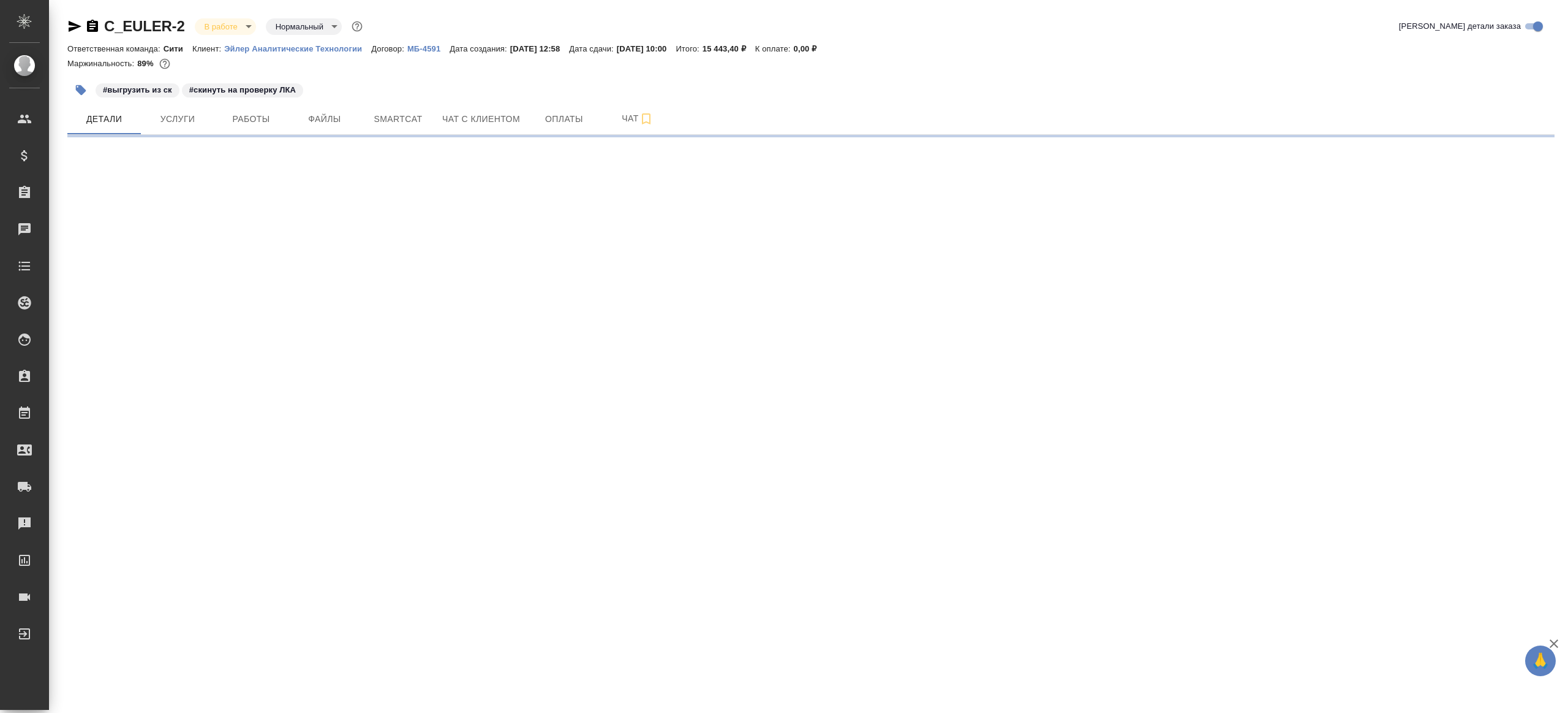
select select "RU"
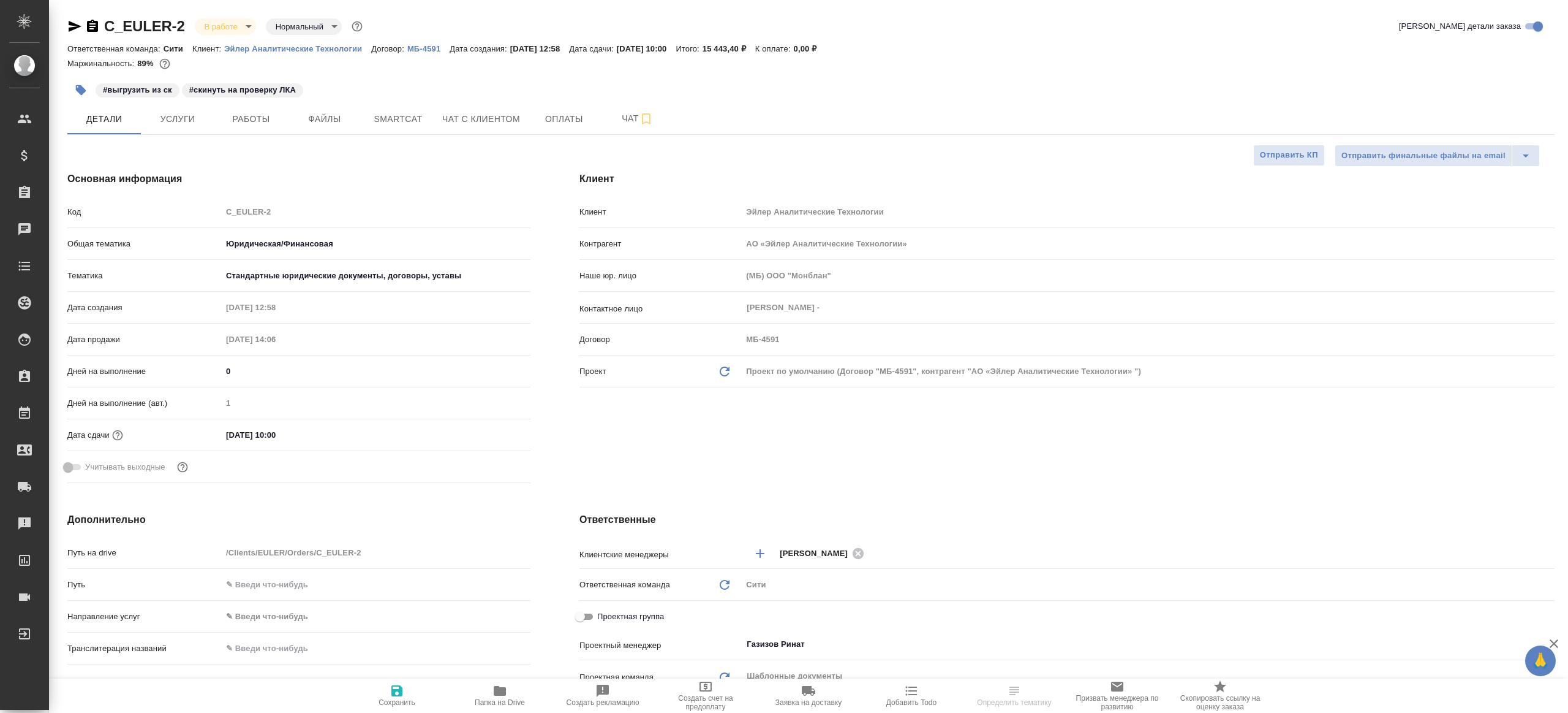
type textarea "x"
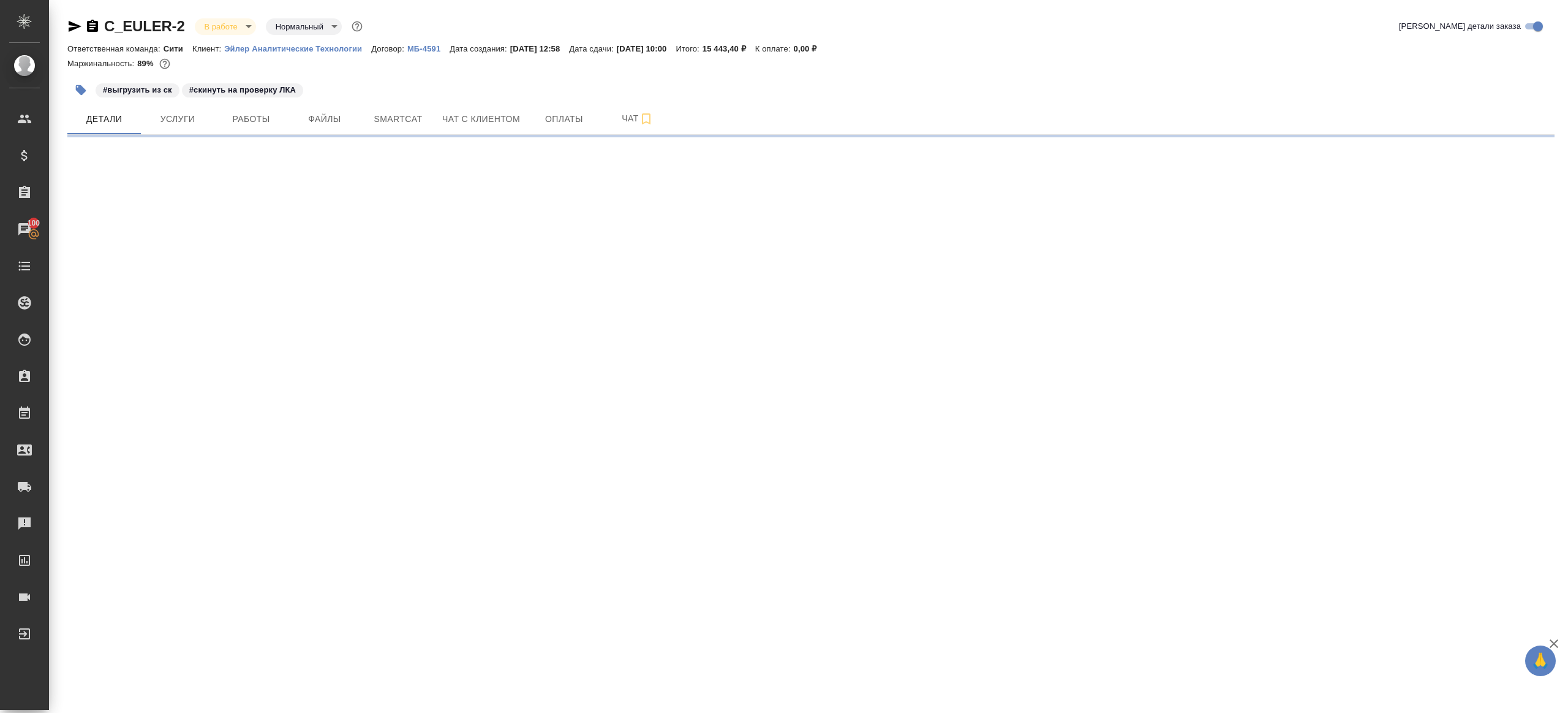
select select "RU"
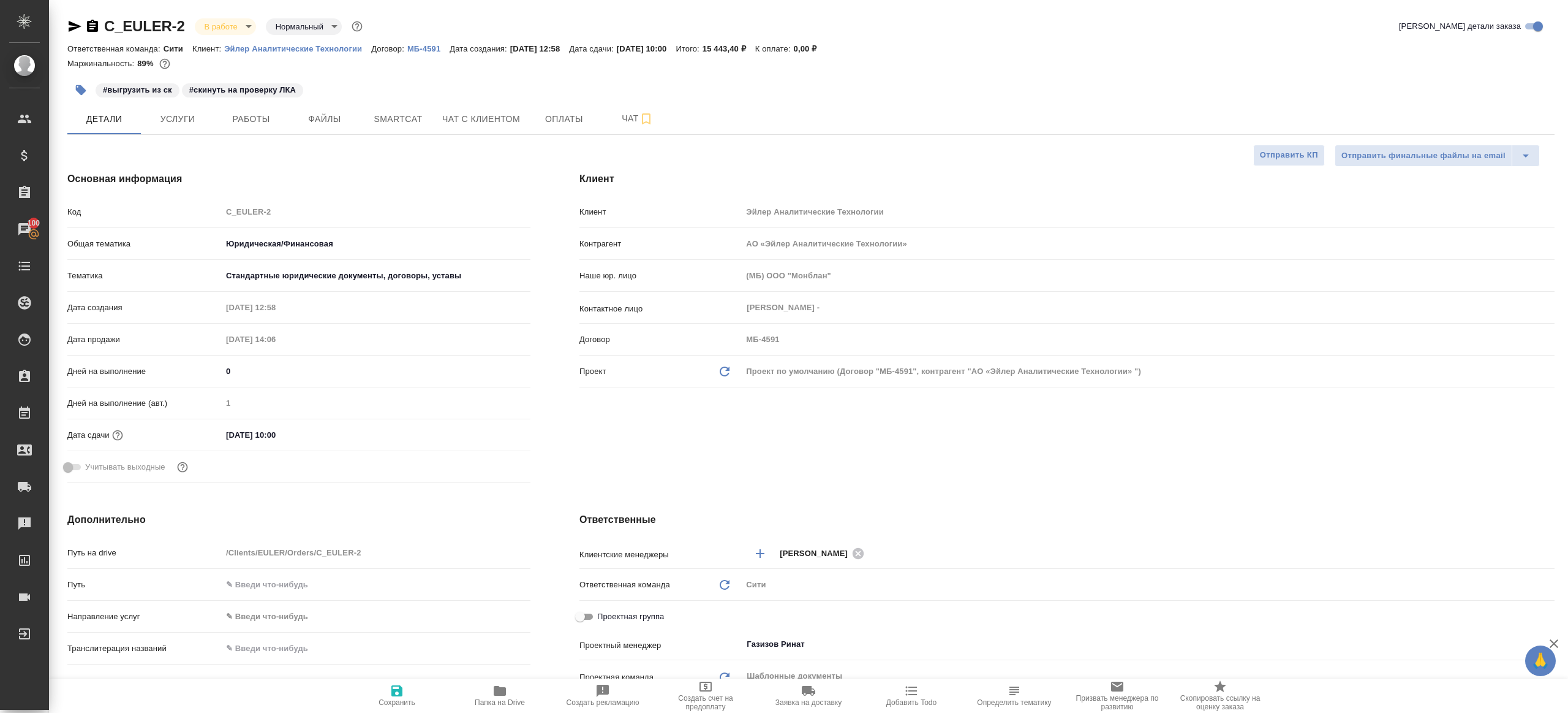
type textarea "x"
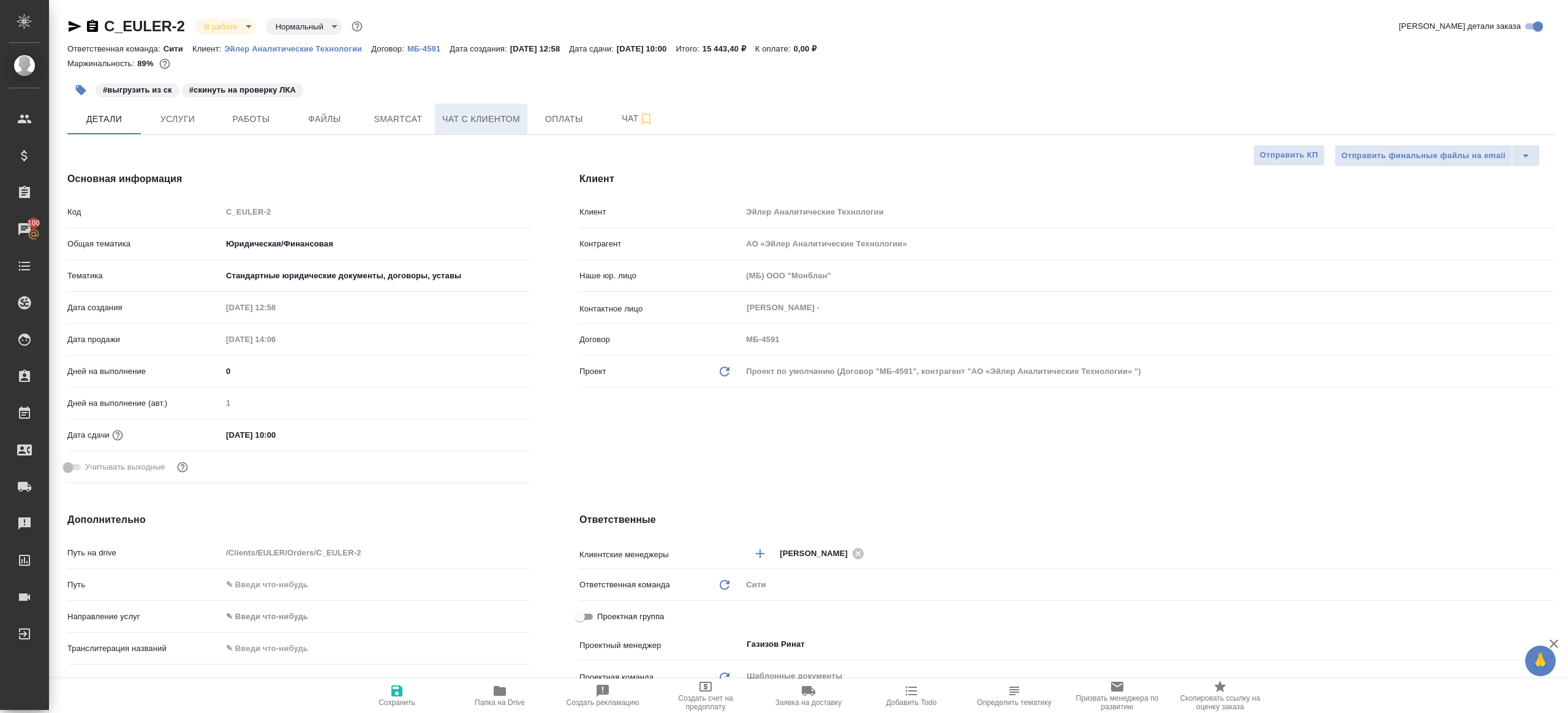
type textarea "x"
click at [406, 119] on span "Smartcat" at bounding box center [398, 119] width 59 height 15
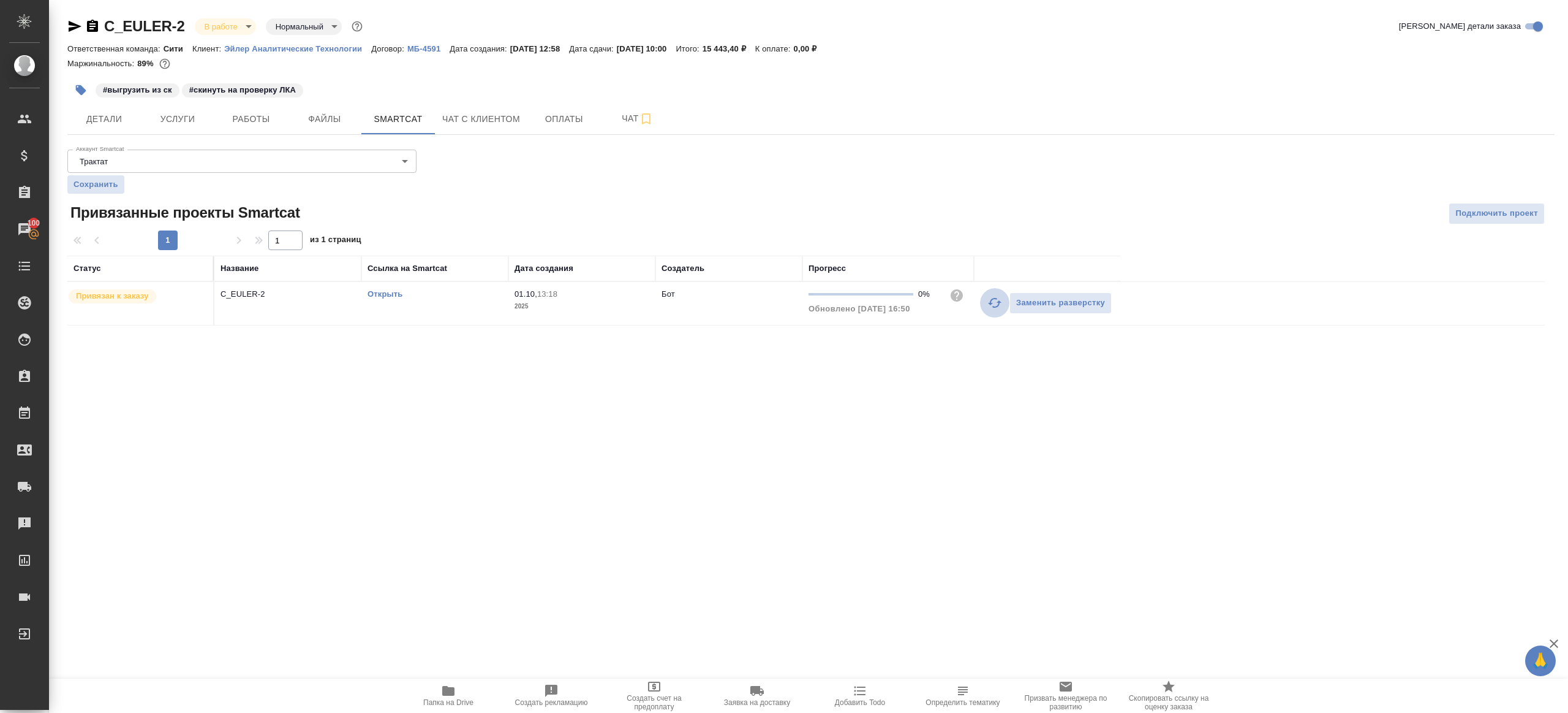
click at [983, 295] on button "button" at bounding box center [995, 303] width 29 height 29
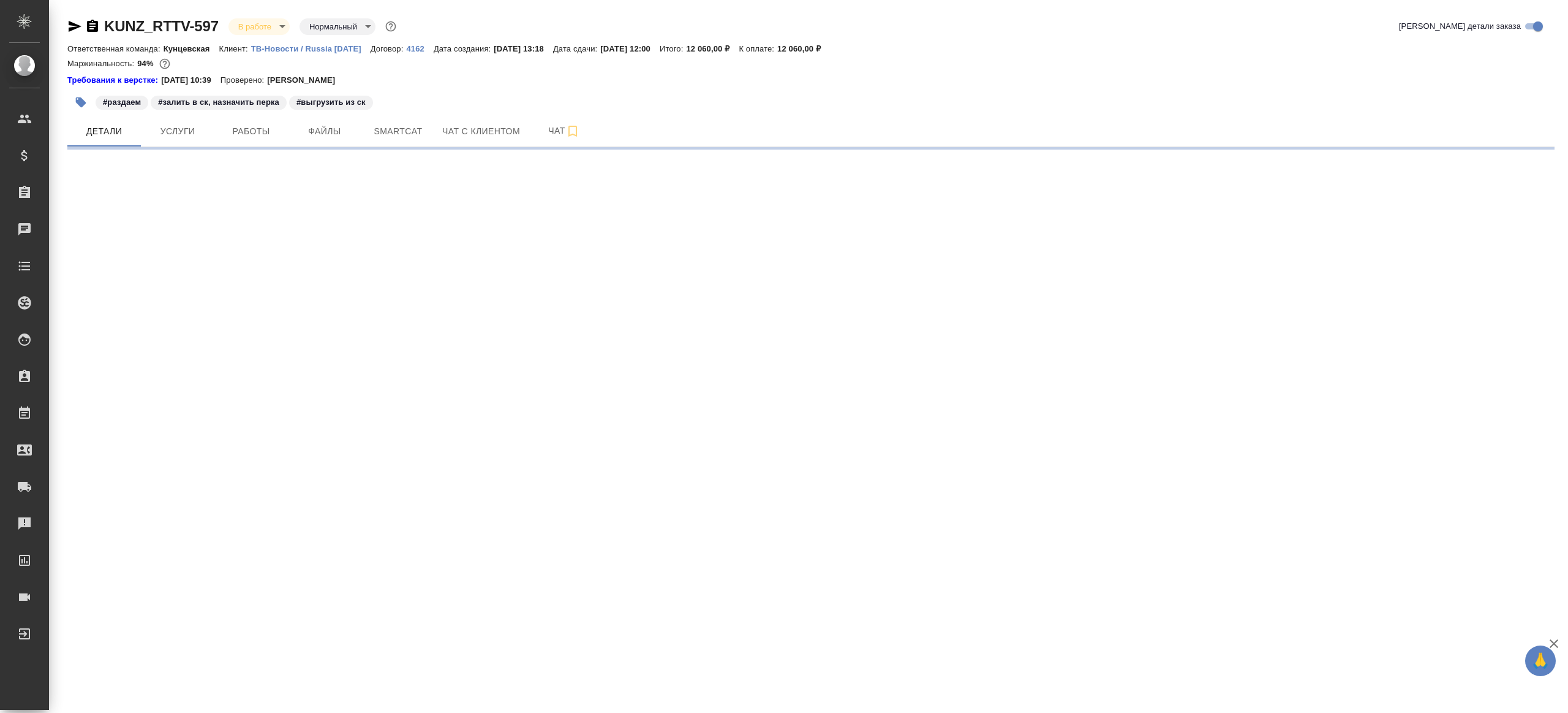
select select "RU"
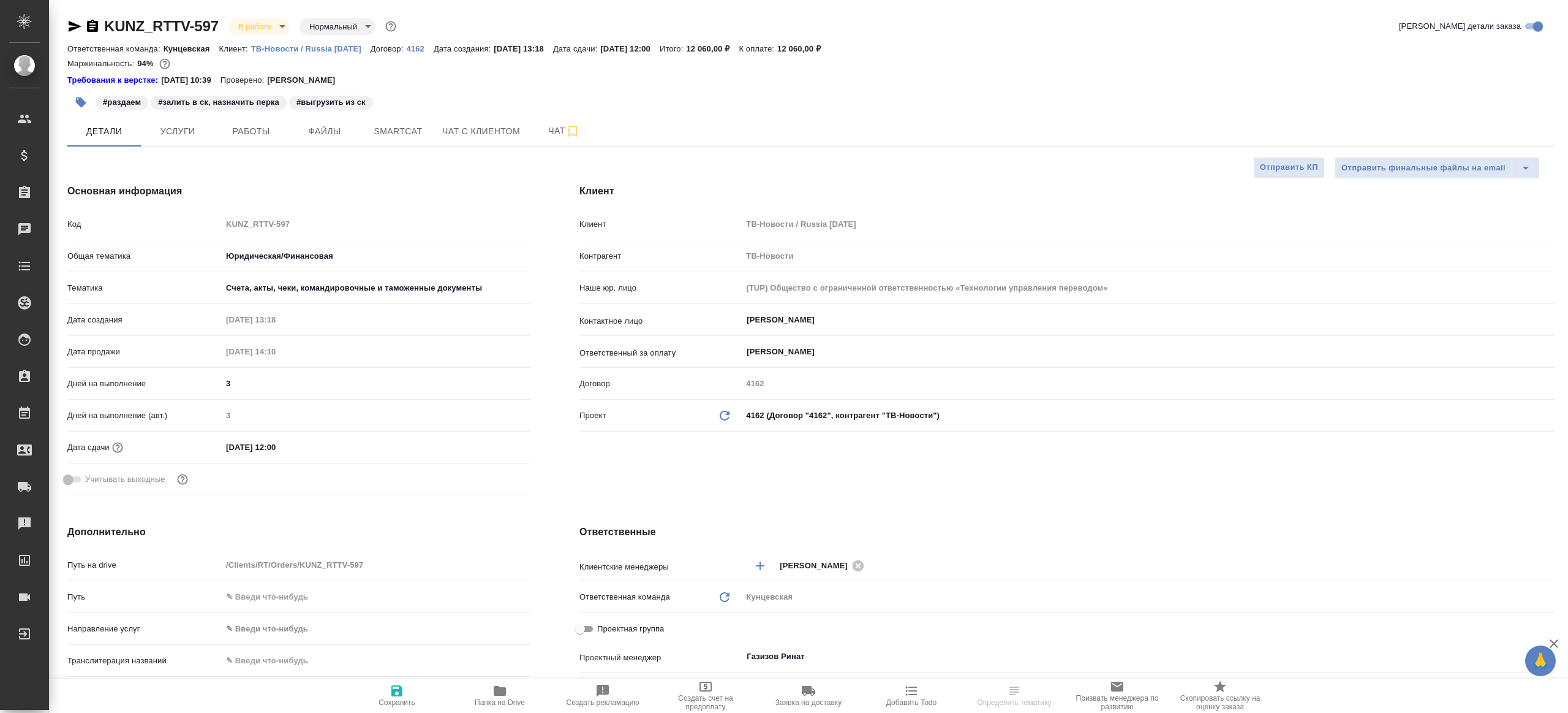
type textarea "x"
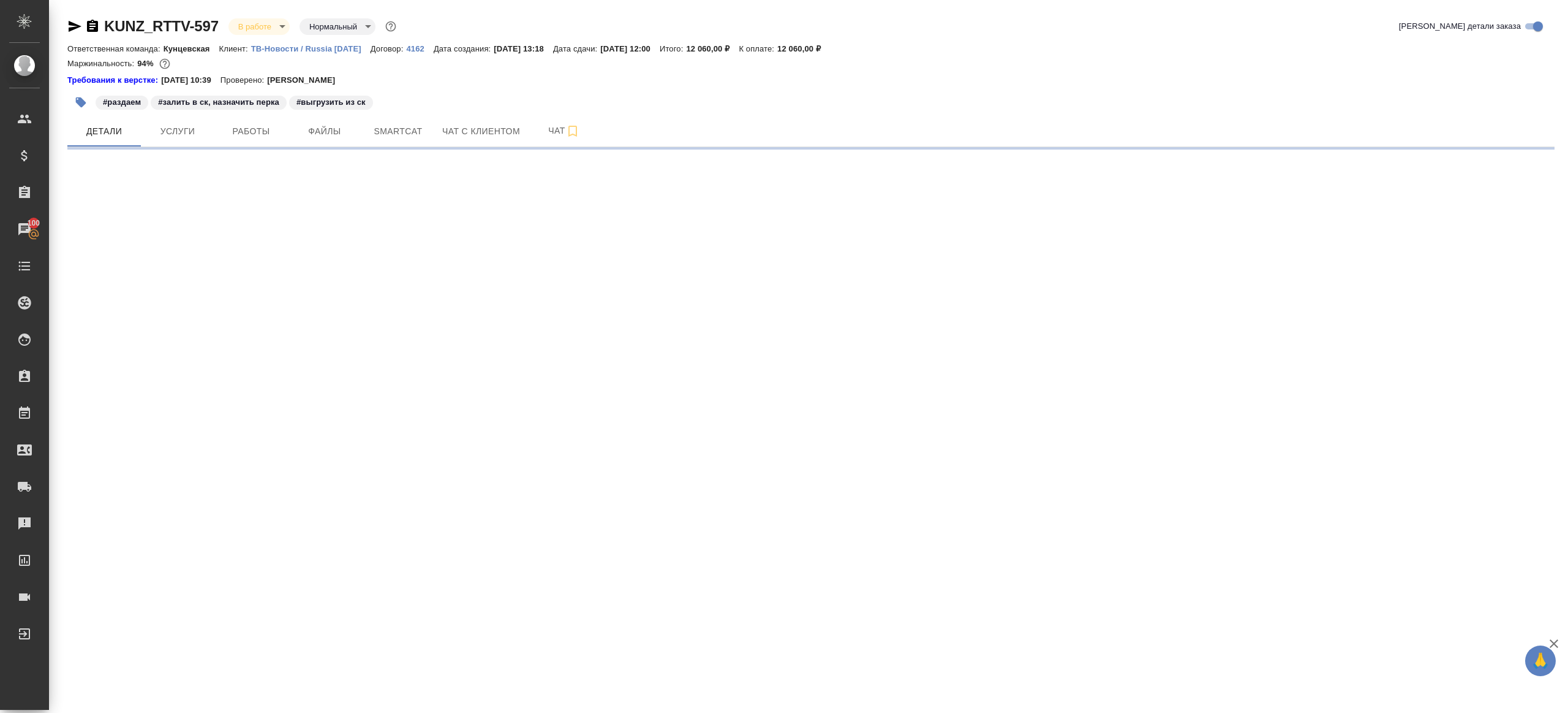
select select "RU"
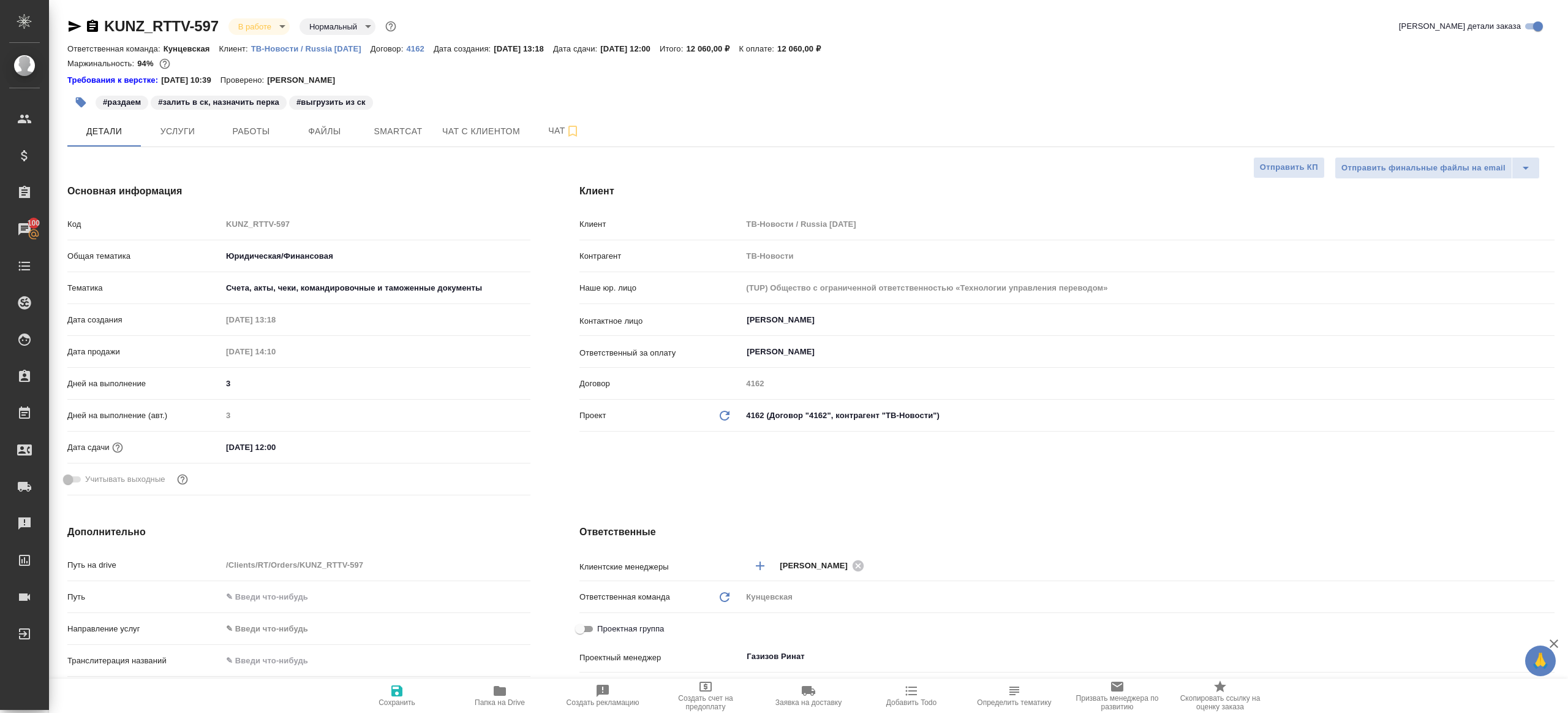
type textarea "x"
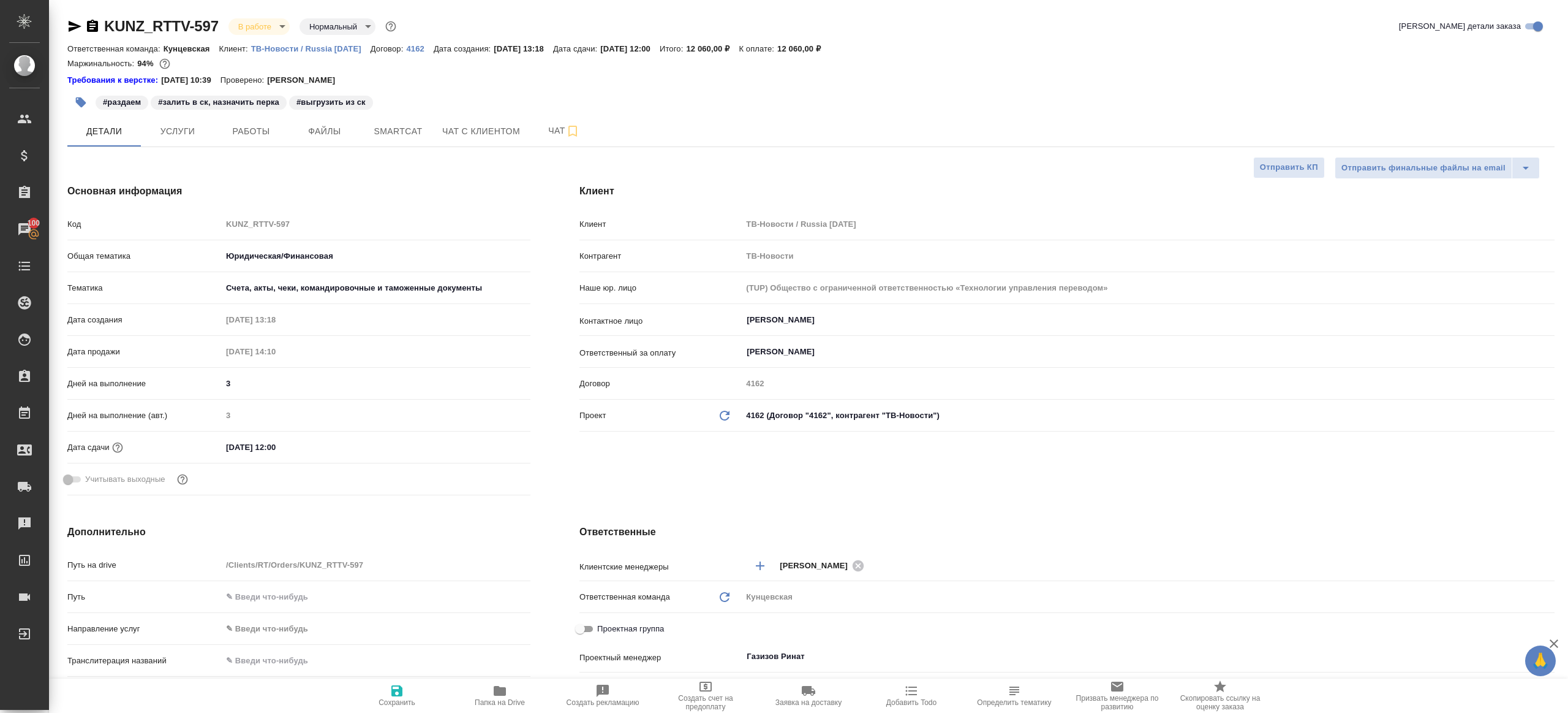
type textarea "x"
click at [399, 136] on span "Smartcat" at bounding box center [398, 131] width 59 height 15
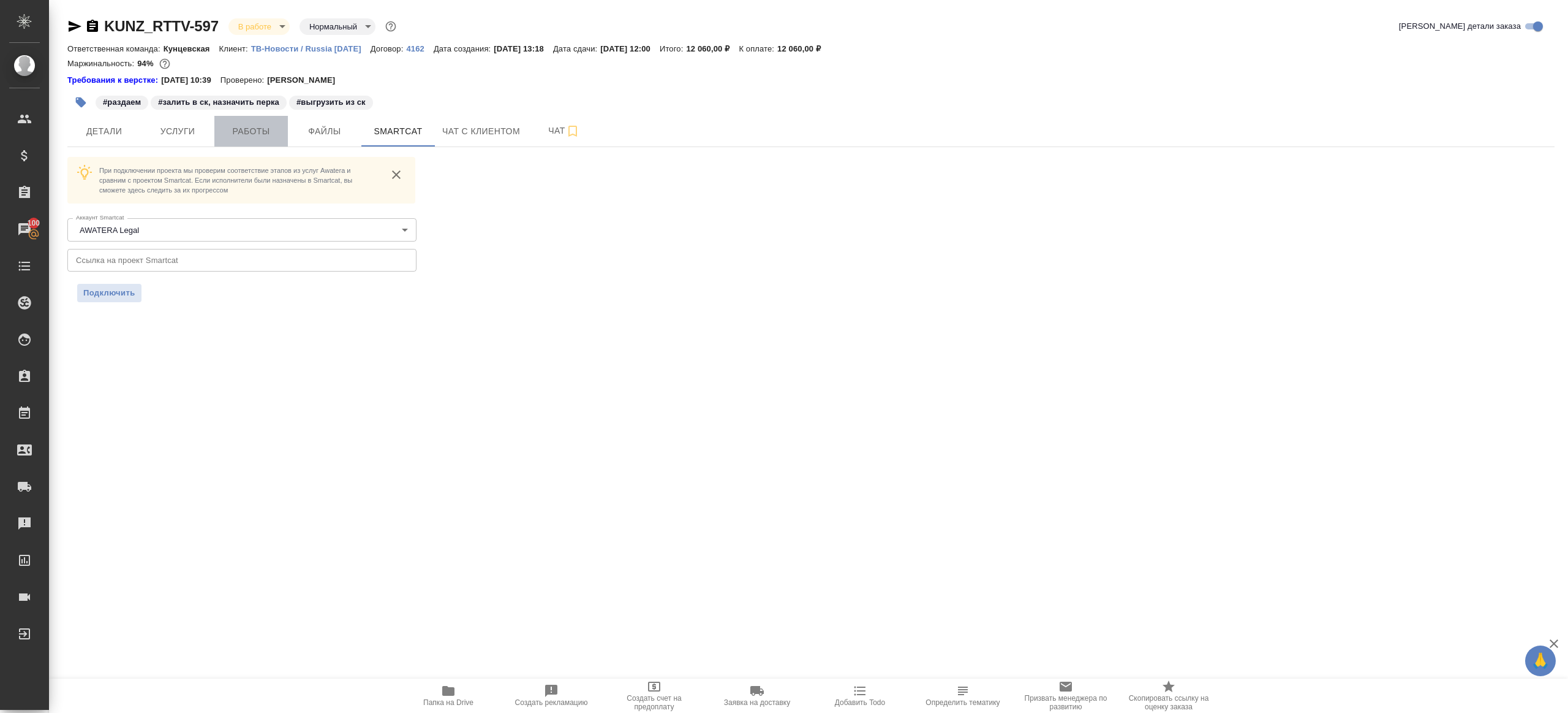
click at [242, 136] on span "Работы" at bounding box center [251, 131] width 59 height 15
